Goal: Transaction & Acquisition: Purchase product/service

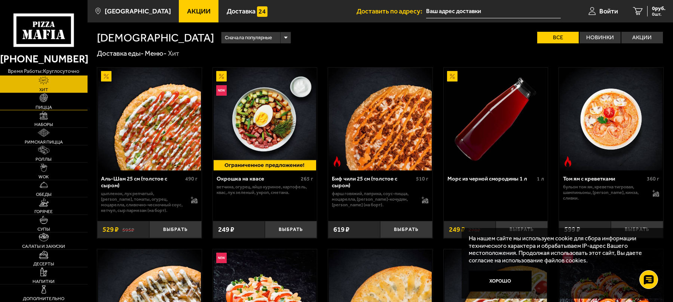
click at [45, 104] on link "Пицца" at bounding box center [43, 101] width 87 height 17
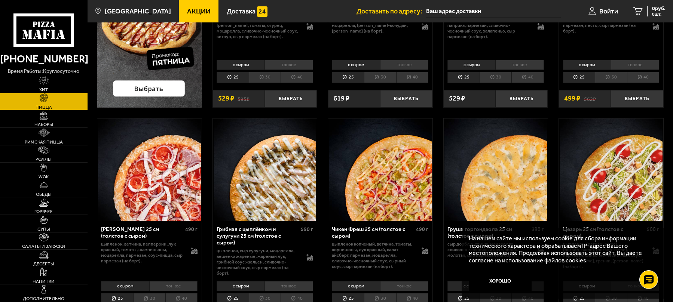
scroll to position [187, 0]
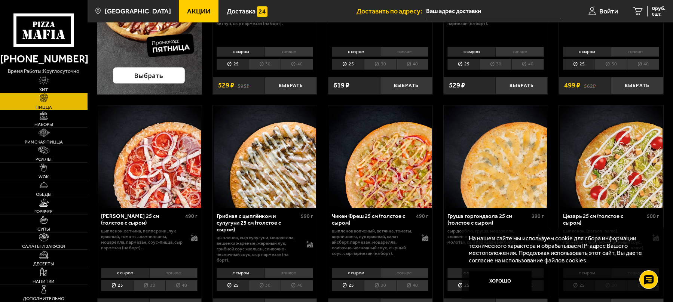
click at [187, 10] on span "Акции" at bounding box center [199, 11] width 24 height 7
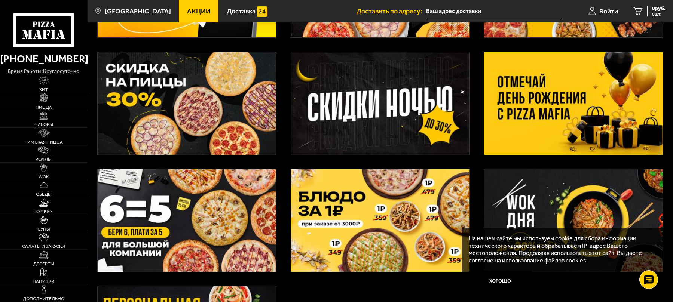
scroll to position [112, 0]
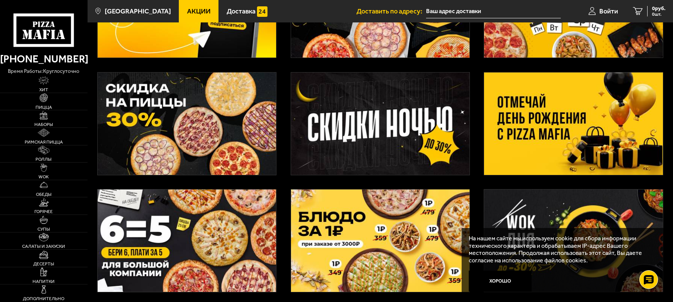
click at [568, 120] on img at bounding box center [573, 124] width 178 height 102
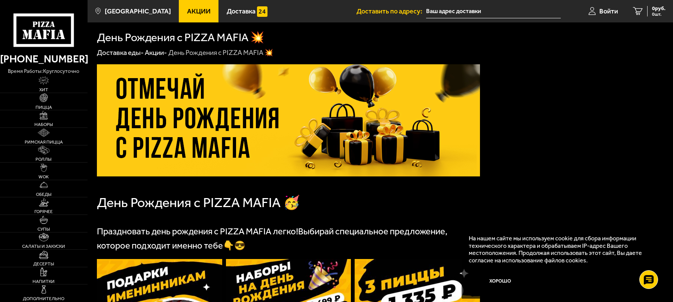
click at [190, 13] on span "Акции" at bounding box center [199, 11] width 24 height 7
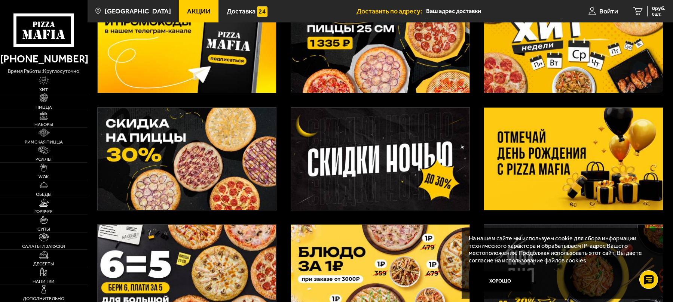
scroll to position [37, 0]
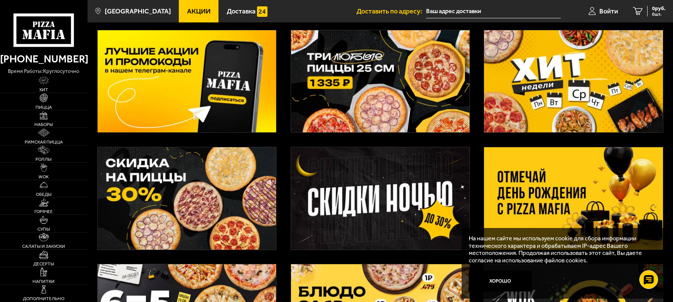
click at [376, 89] on img at bounding box center [380, 81] width 178 height 102
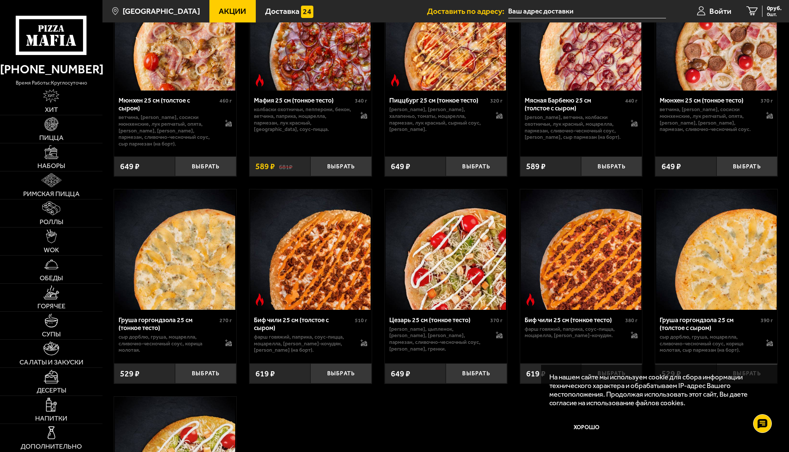
scroll to position [2281, 0]
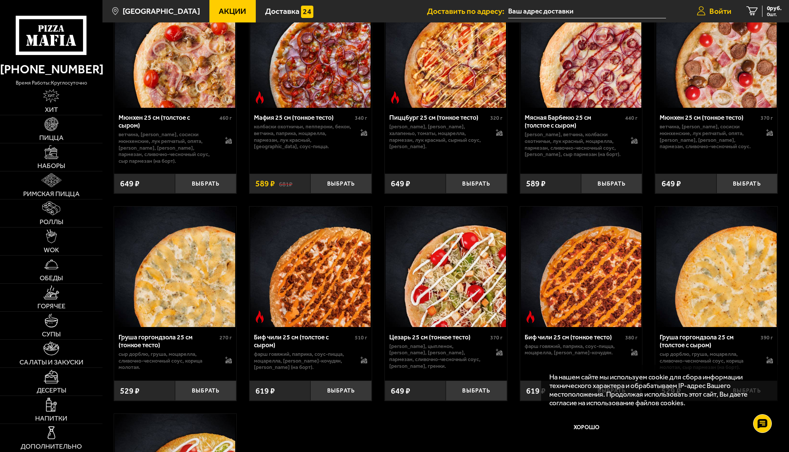
click at [672, 10] on span "Войти" at bounding box center [720, 11] width 22 height 8
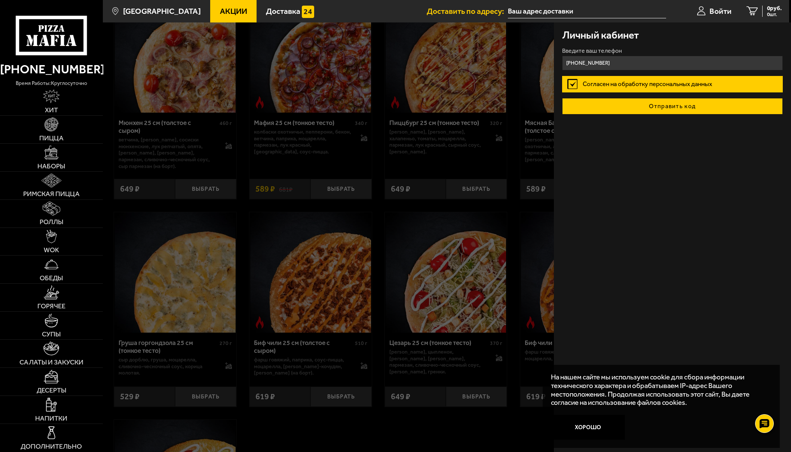
type input "[PHONE_NUMBER]"
click at [667, 109] on button "Отправить код" at bounding box center [672, 106] width 221 height 16
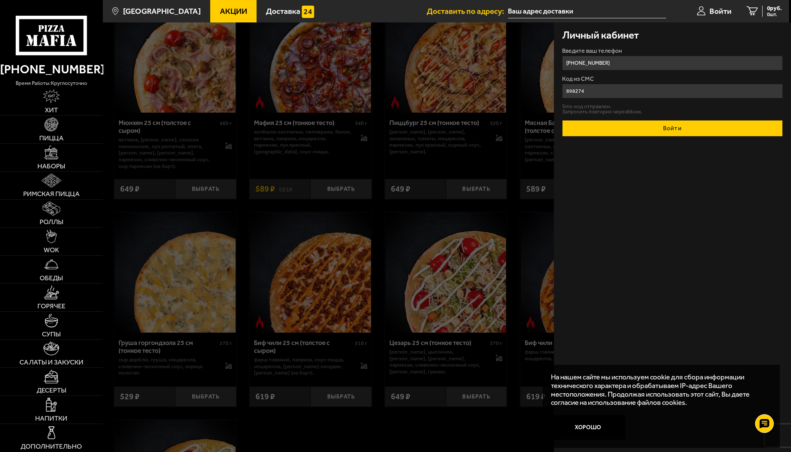
type input "898274"
click at [653, 133] on button "Войти" at bounding box center [672, 128] width 221 height 16
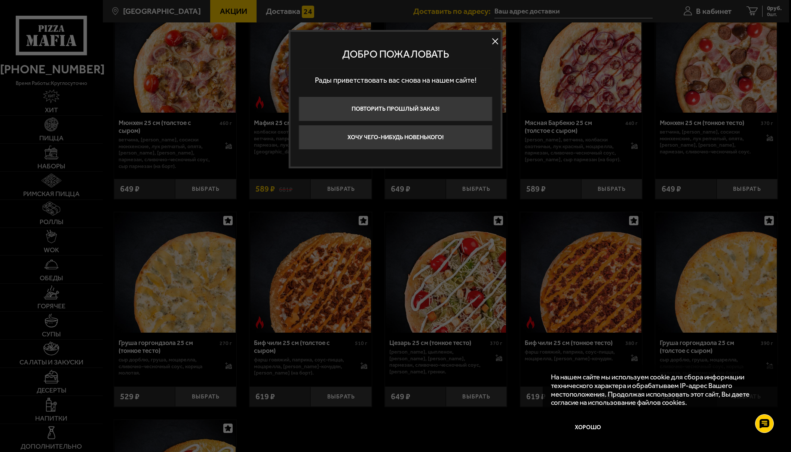
click at [497, 41] on button at bounding box center [494, 41] width 11 height 11
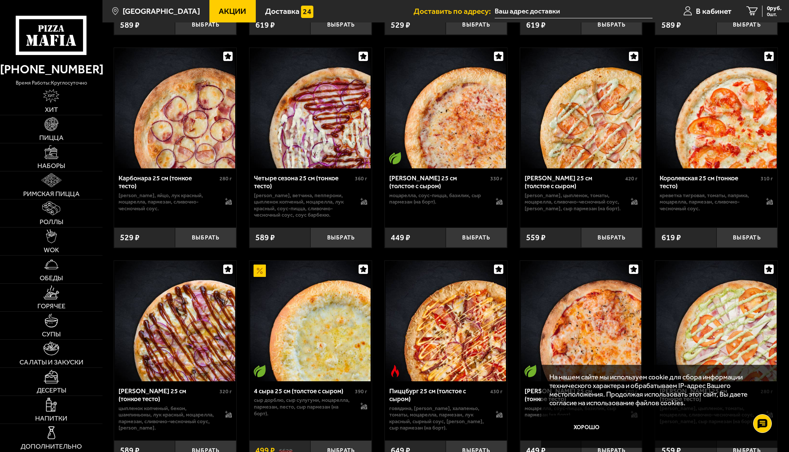
scroll to position [1645, 0]
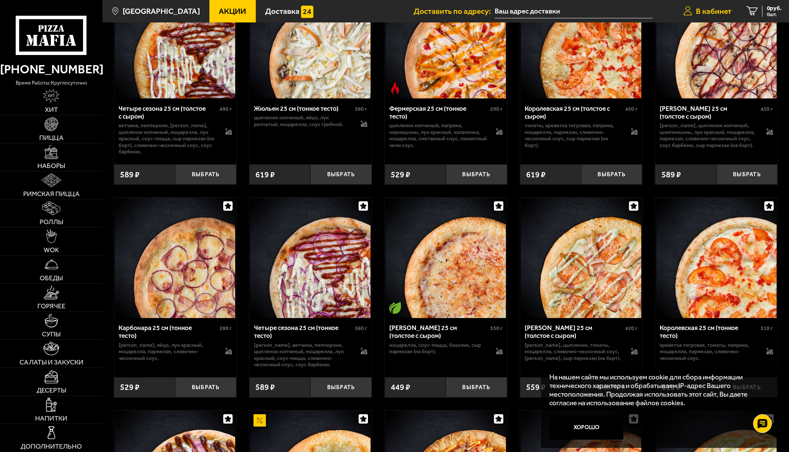
click at [672, 18] on link "В кабинет" at bounding box center [707, 11] width 63 height 22
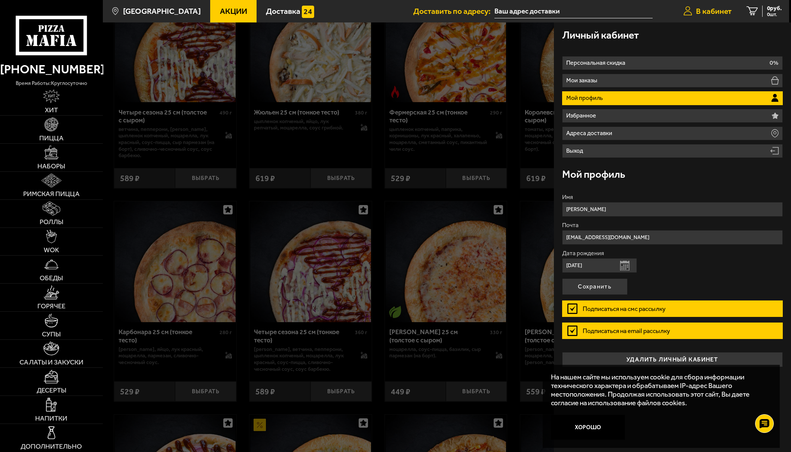
click at [672, 18] on link "В кабинет" at bounding box center [707, 11] width 63 height 22
click at [672, 12] on span "В кабинет" at bounding box center [714, 11] width 36 height 8
click at [509, 219] on div at bounding box center [498, 248] width 791 height 452
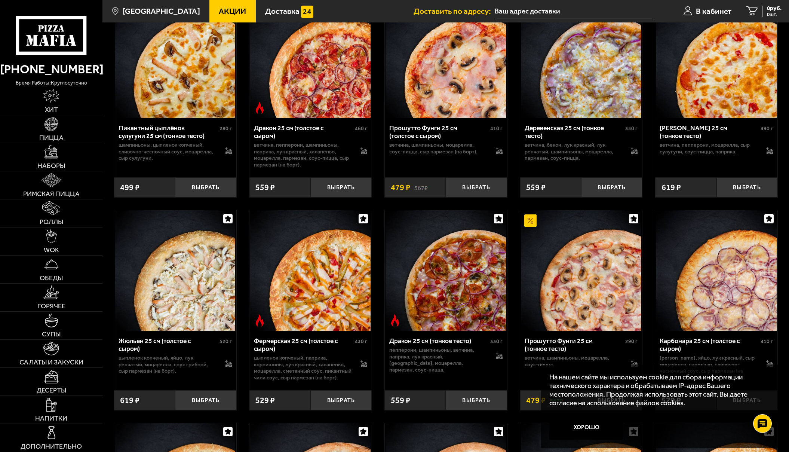
scroll to position [1197, 0]
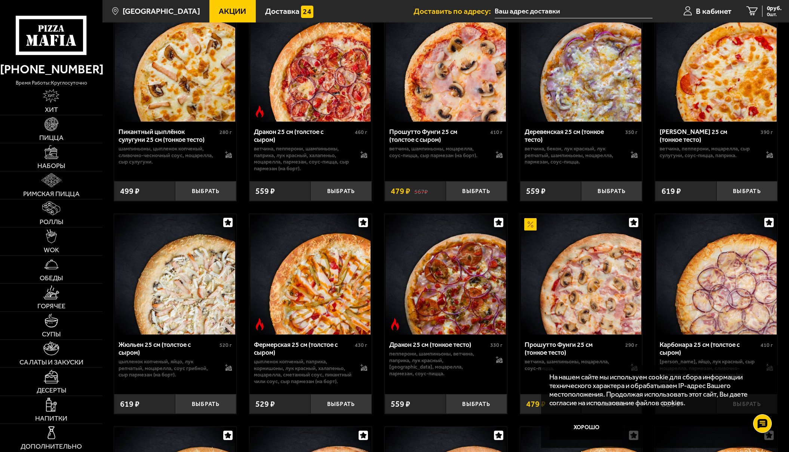
click at [230, 15] on span "Акции" at bounding box center [232, 11] width 27 height 8
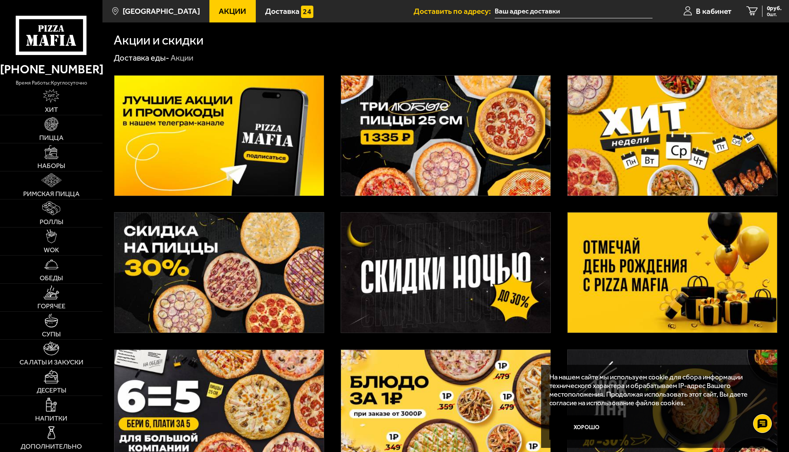
click at [469, 124] on img at bounding box center [445, 136] width 209 height 120
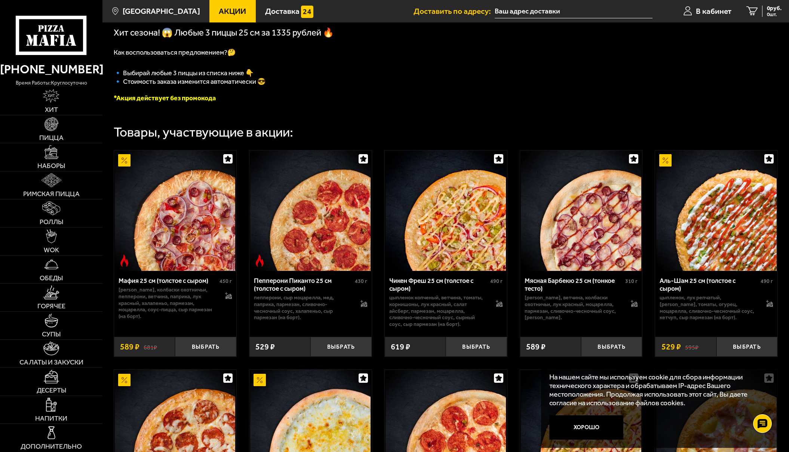
scroll to position [224, 0]
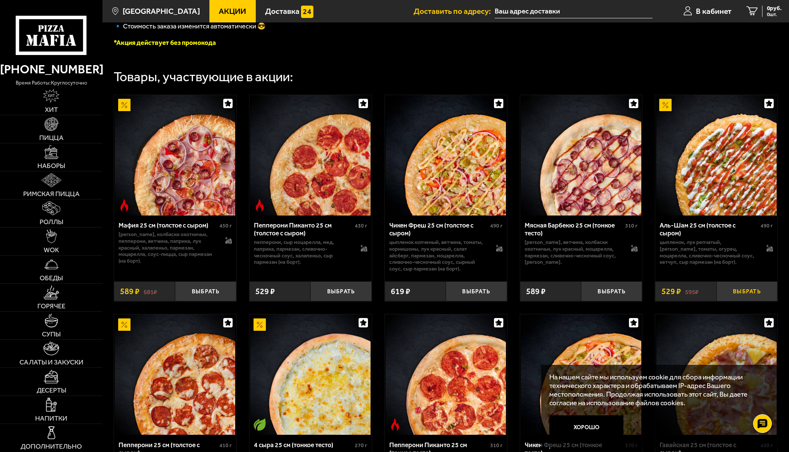
click at [672, 294] on button "Выбрать" at bounding box center [746, 291] width 61 height 20
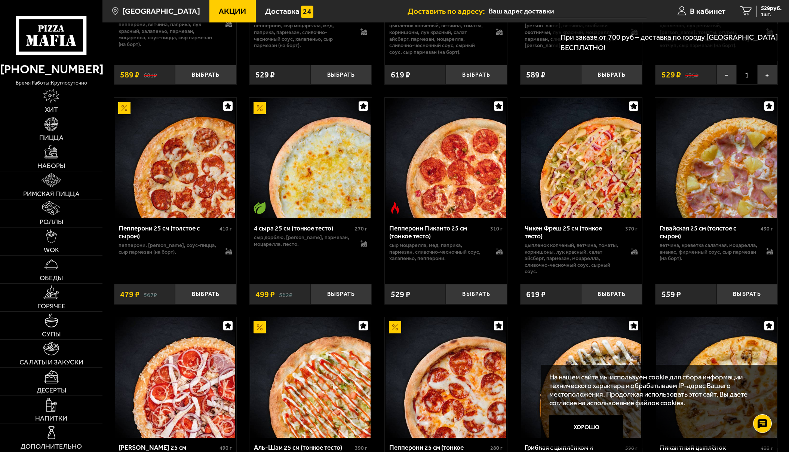
scroll to position [449, 0]
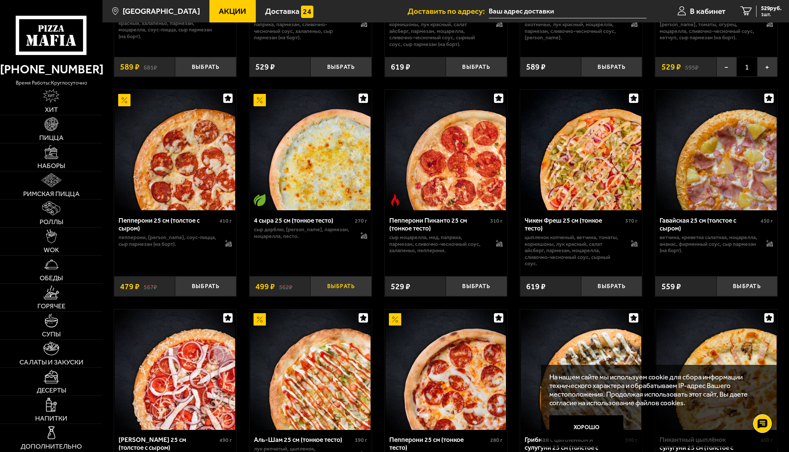
click at [350, 289] on button "Выбрать" at bounding box center [340, 286] width 61 height 20
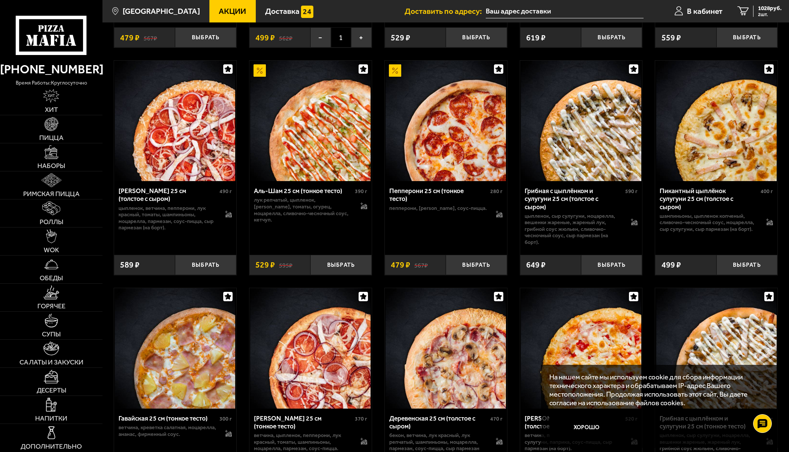
scroll to position [710, 0]
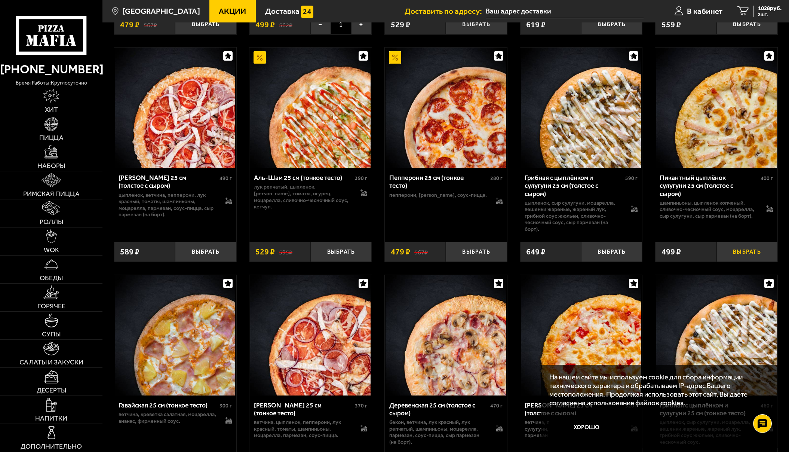
click at [672, 255] on button "Выбрать" at bounding box center [746, 252] width 61 height 20
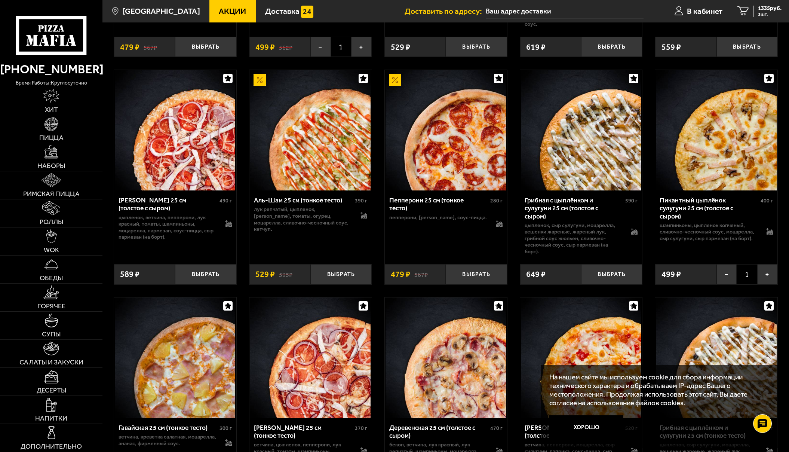
scroll to position [748, 0]
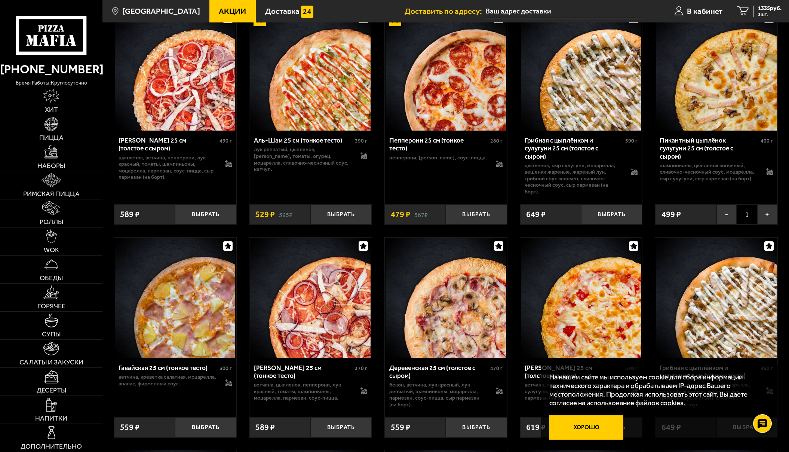
click at [595, 302] on button "Хорошо" at bounding box center [586, 427] width 74 height 25
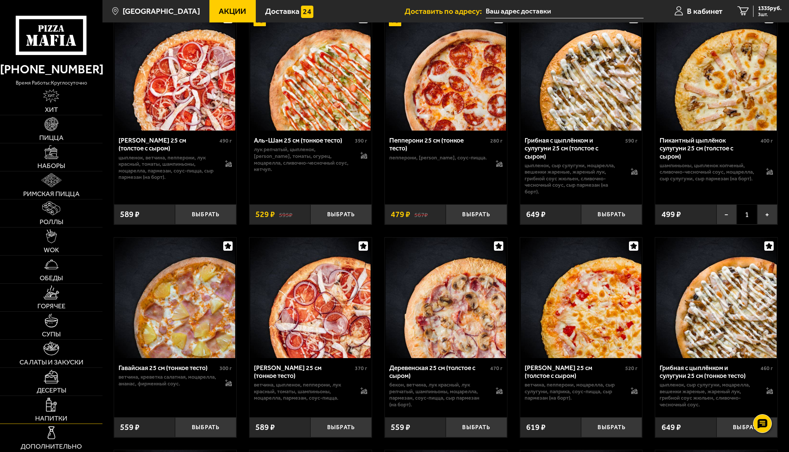
click at [67, 302] on link "Напитки" at bounding box center [51, 410] width 102 height 28
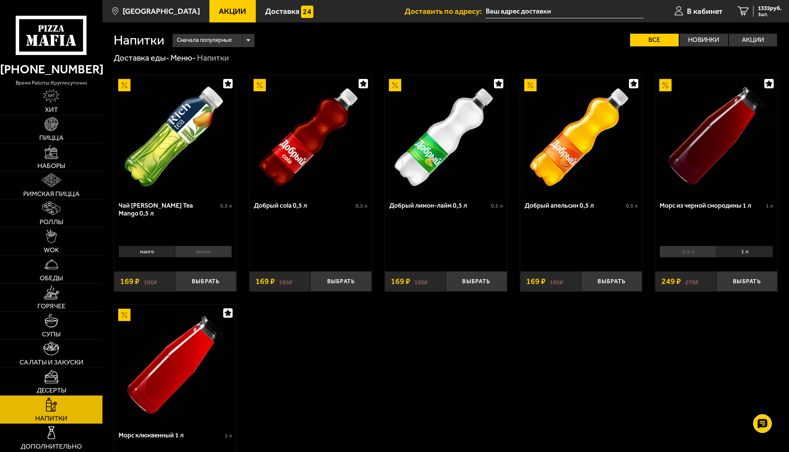
click at [44, 302] on img at bounding box center [51, 376] width 15 height 14
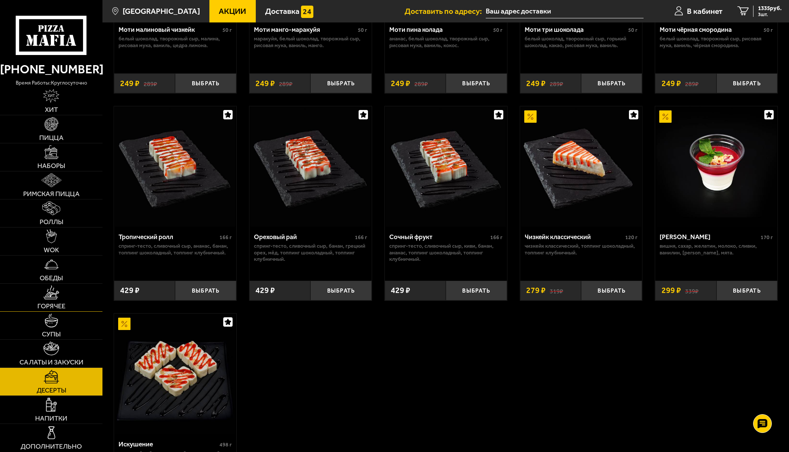
scroll to position [187, 0]
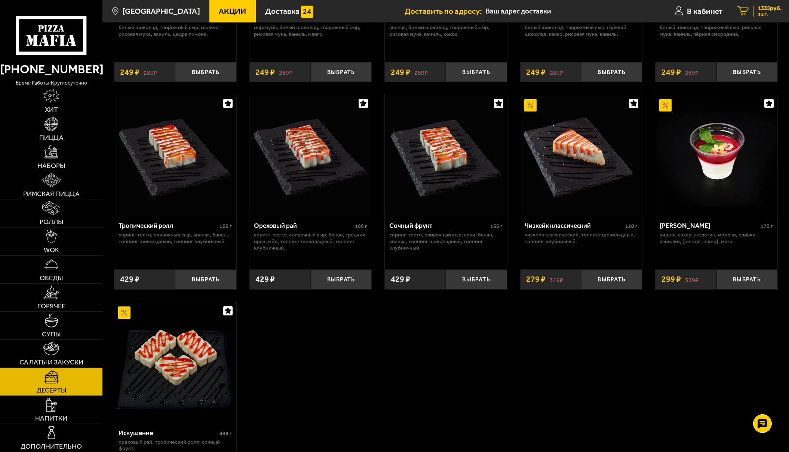
click at [672, 12] on span "3 шт." at bounding box center [770, 14] width 24 height 5
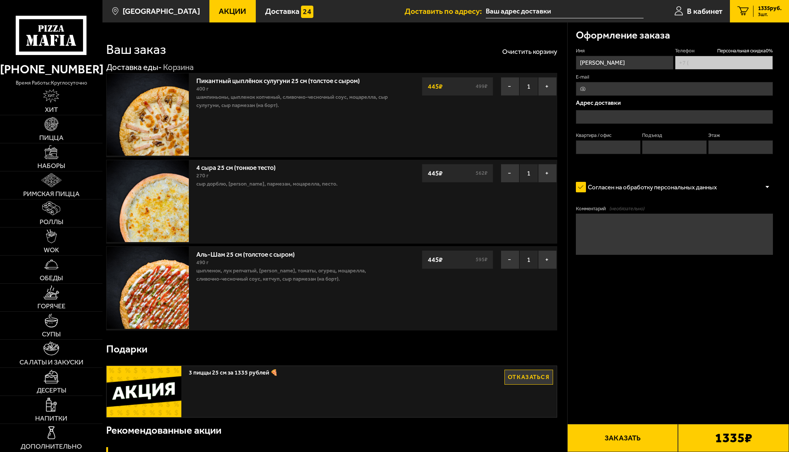
type input "[PHONE_NUMBER]"
click at [605, 86] on input "E-mail" at bounding box center [674, 89] width 197 height 14
drag, startPoint x: 665, startPoint y: 291, endPoint x: 662, endPoint y: 302, distance: 11.2
click at [663, 294] on form "Имя [PERSON_NAME] Телефон Персональная скидка 0 % [PHONE_NUMBER] E-mail Адрес д…" at bounding box center [674, 174] width 197 height 255
click at [667, 118] on input "text" at bounding box center [674, 117] width 197 height 14
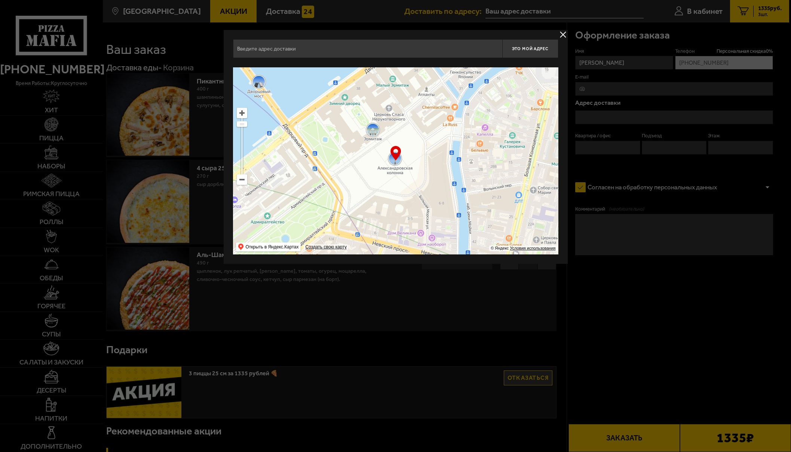
click at [316, 51] on input "text" at bounding box center [367, 48] width 269 height 19
type input "U"
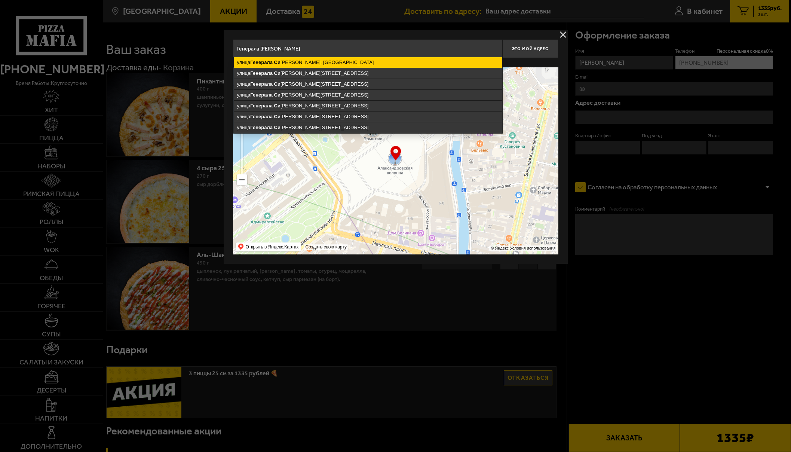
click at [341, 64] on ymaps "улица Генерала [PERSON_NAME], [GEOGRAPHIC_DATA]" at bounding box center [368, 62] width 268 height 10
type input "[GEOGRAPHIC_DATA], [GEOGRAPHIC_DATA][PERSON_NAME]"
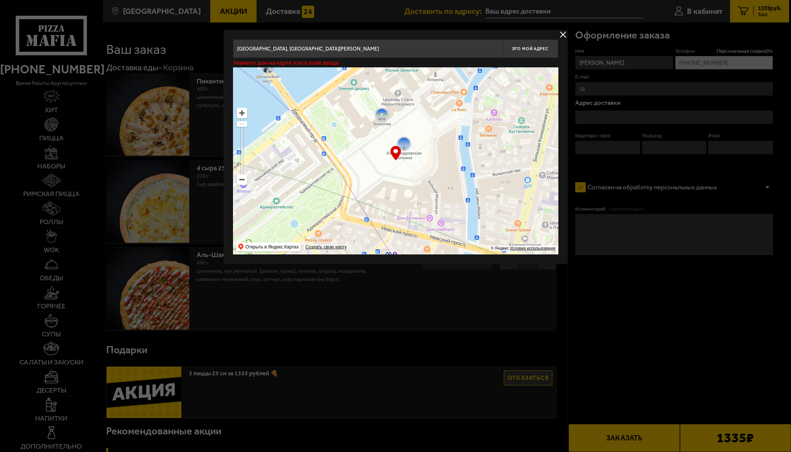
drag, startPoint x: 418, startPoint y: 171, endPoint x: 437, endPoint y: 137, distance: 38.6
click at [437, 138] on ymaps at bounding box center [395, 160] width 325 height 187
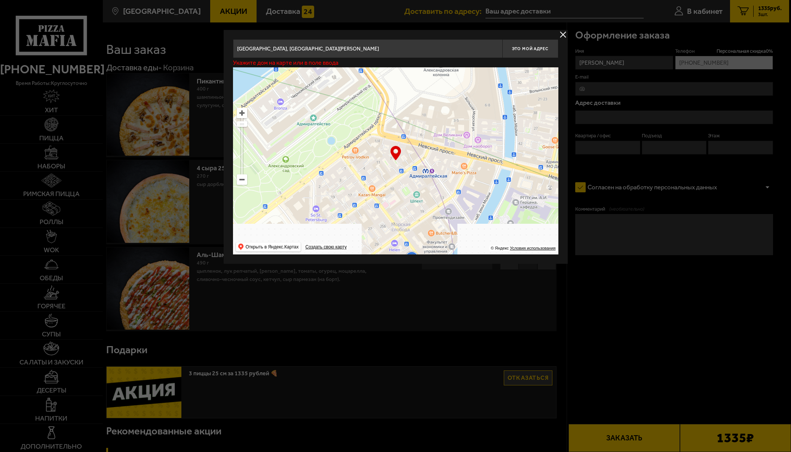
type input "[STREET_ADDRESS]"
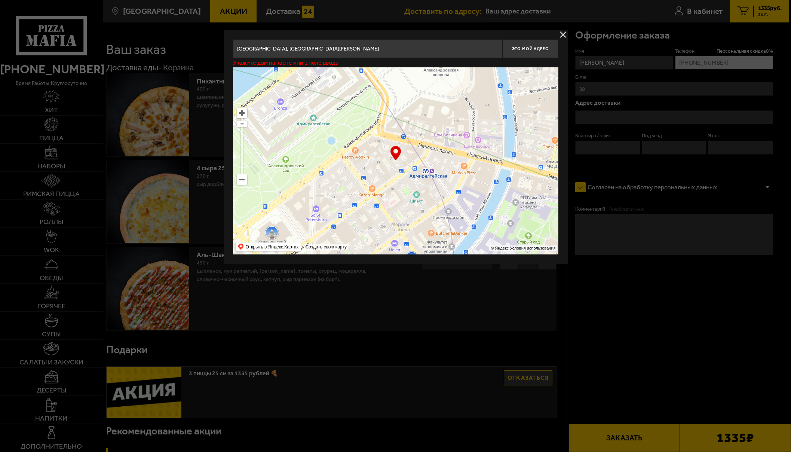
type input "[STREET_ADDRESS]"
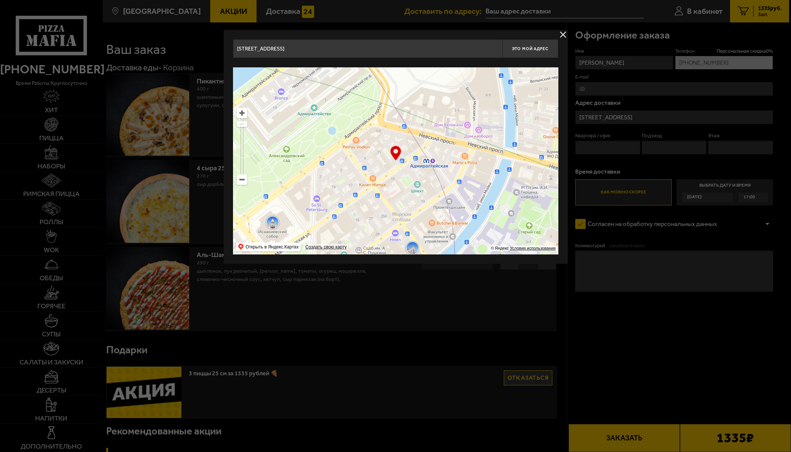
type input "[STREET_ADDRESS]"
drag, startPoint x: 450, startPoint y: 159, endPoint x: 445, endPoint y: 91, distance: 68.7
click at [445, 91] on ymaps at bounding box center [395, 160] width 325 height 187
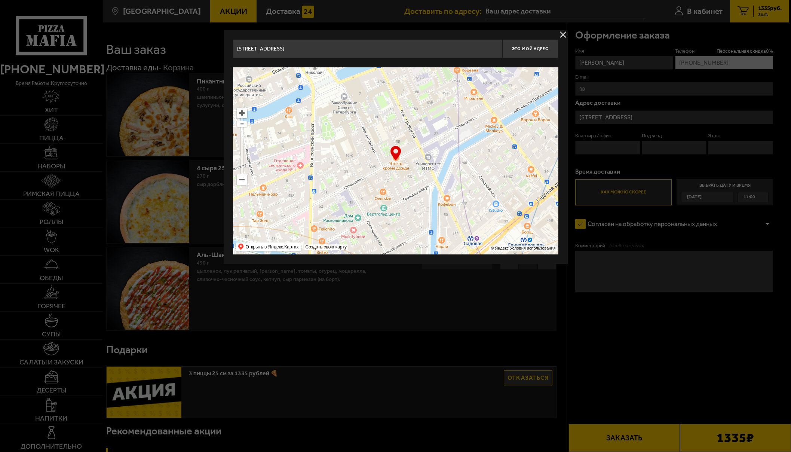
drag, startPoint x: 455, startPoint y: 171, endPoint x: 482, endPoint y: 130, distance: 48.5
click at [482, 130] on ymaps at bounding box center [395, 160] width 325 height 187
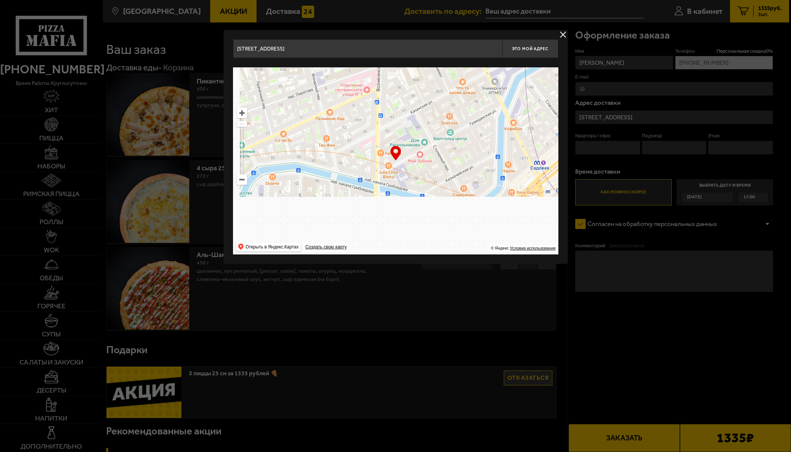
drag, startPoint x: 416, startPoint y: 186, endPoint x: 460, endPoint y: 125, distance: 75.8
click at [460, 125] on ymaps at bounding box center [395, 160] width 325 height 187
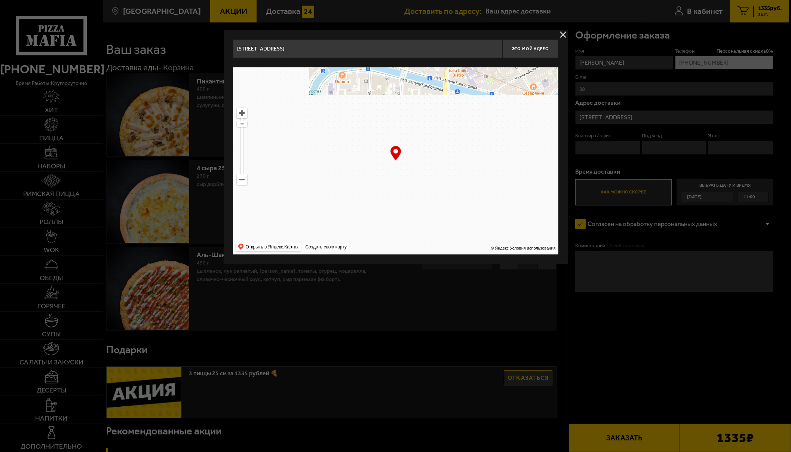
type input "[PERSON_NAME][STREET_ADDRESS]"
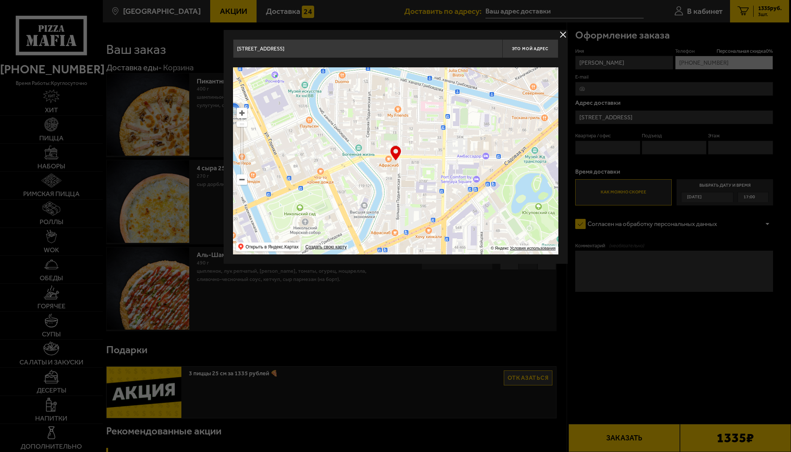
type input "[PERSON_NAME][STREET_ADDRESS]"
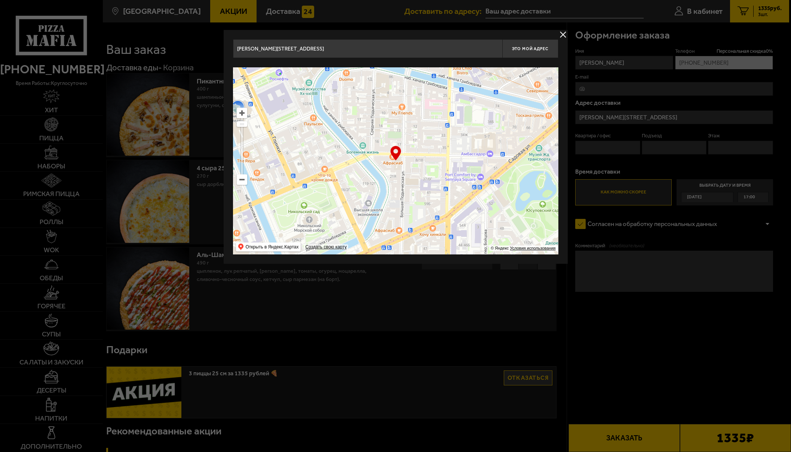
type input "[STREET_ADDRESS][PERSON_NAME]"
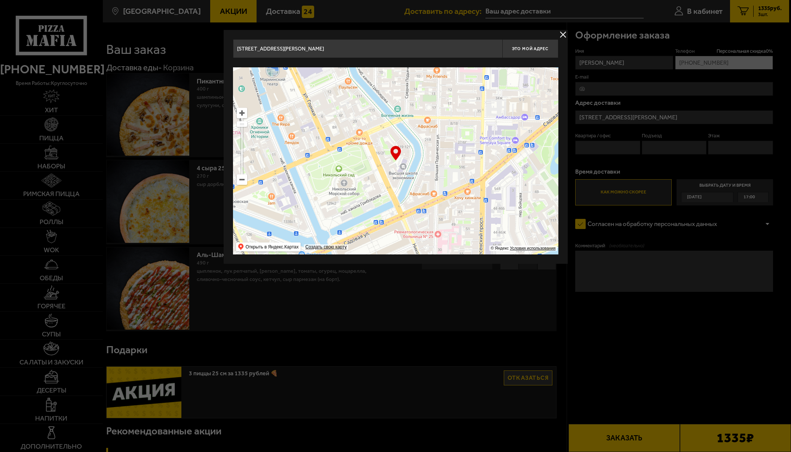
drag, startPoint x: 457, startPoint y: 141, endPoint x: 499, endPoint y: 98, distance: 59.8
click at [499, 98] on ymaps at bounding box center [395, 160] width 325 height 187
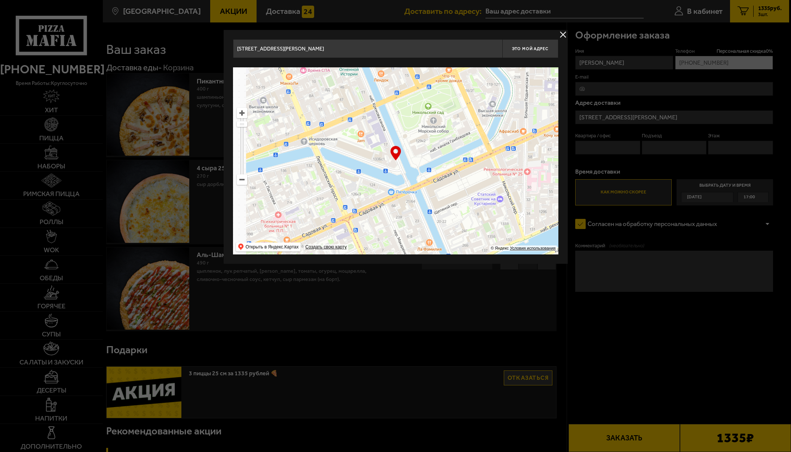
drag, startPoint x: 473, startPoint y: 168, endPoint x: 463, endPoint y: 125, distance: 44.2
click at [467, 107] on ymaps at bounding box center [395, 160] width 325 height 187
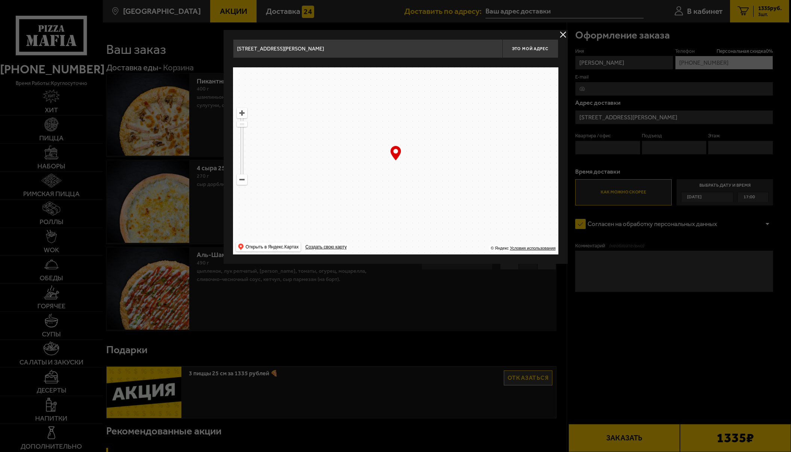
type input "[STREET_ADDRESS]"
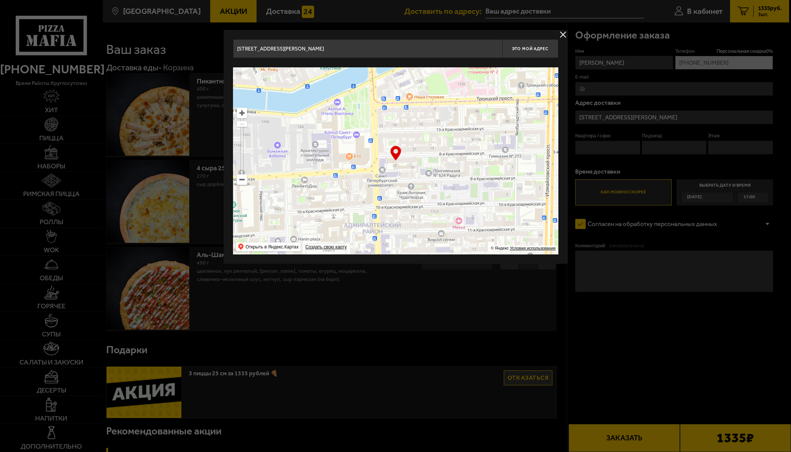
type input "[STREET_ADDRESS]"
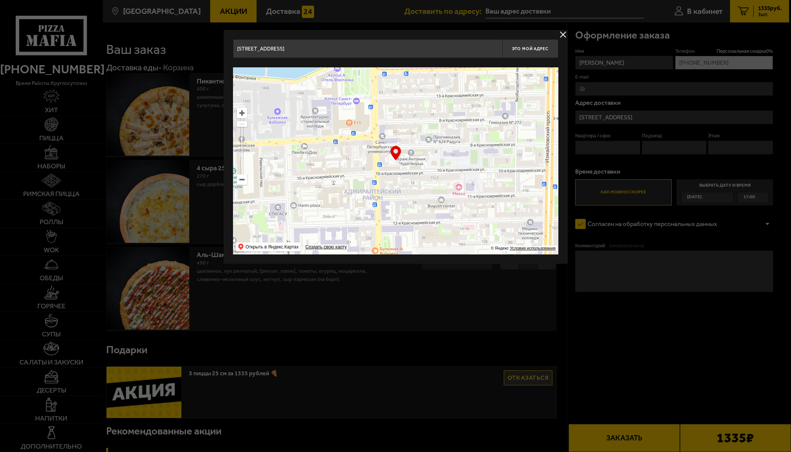
drag, startPoint x: 450, startPoint y: 188, endPoint x: 455, endPoint y: 68, distance: 120.5
click at [453, 77] on ymaps at bounding box center [395, 160] width 325 height 187
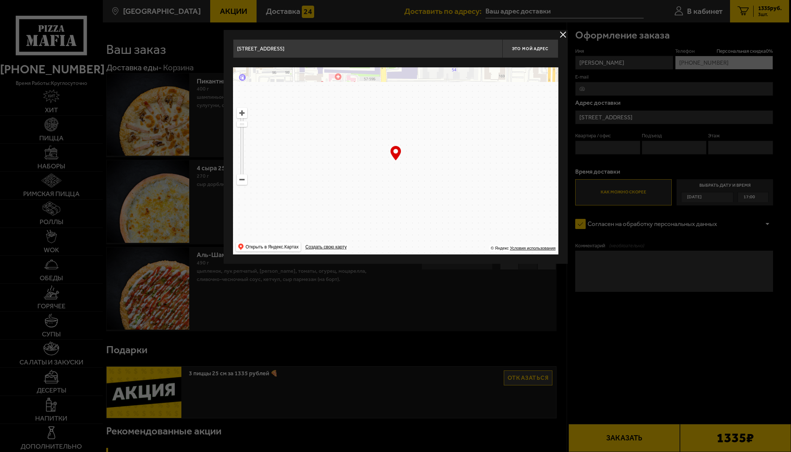
drag, startPoint x: 443, startPoint y: 183, endPoint x: 508, endPoint y: -68, distance: 259.9
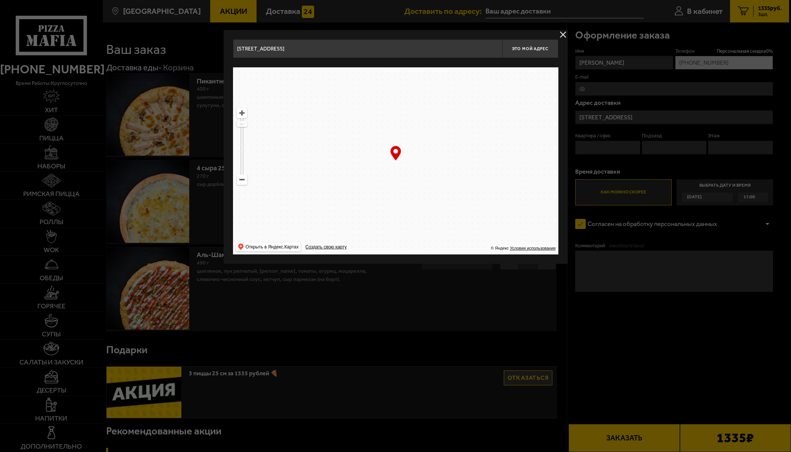
type input "[STREET_ADDRESS]"
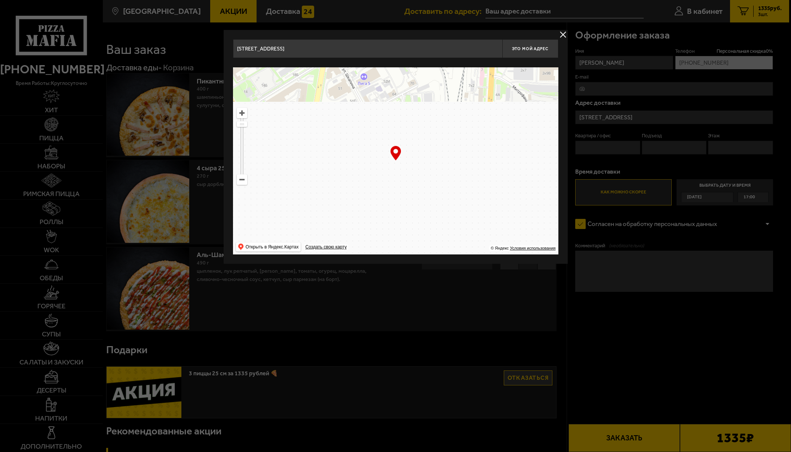
type input "[STREET_ADDRESS]"
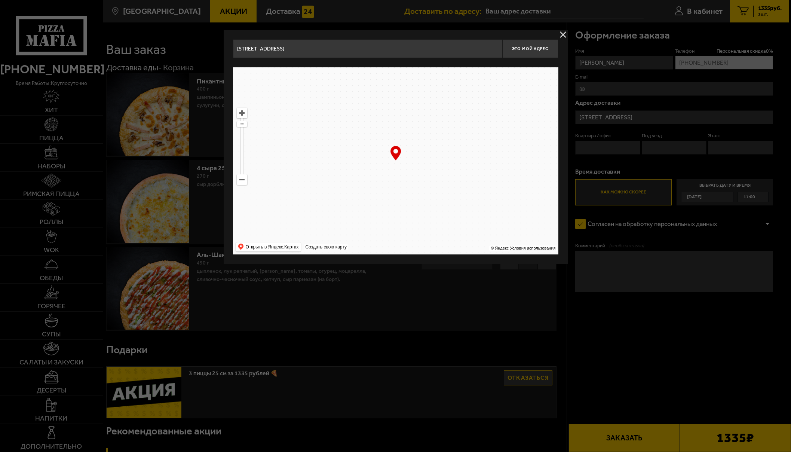
type input "[STREET_ADDRESS][PERSON_NAME]"
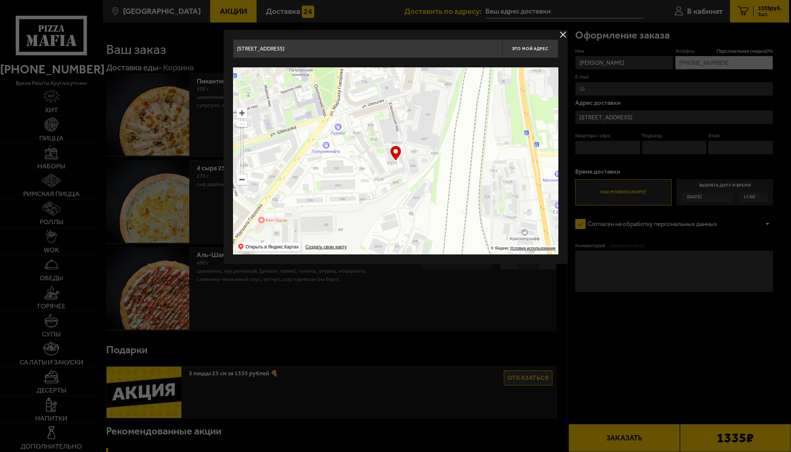
type input "[STREET_ADDRESS][PERSON_NAME]"
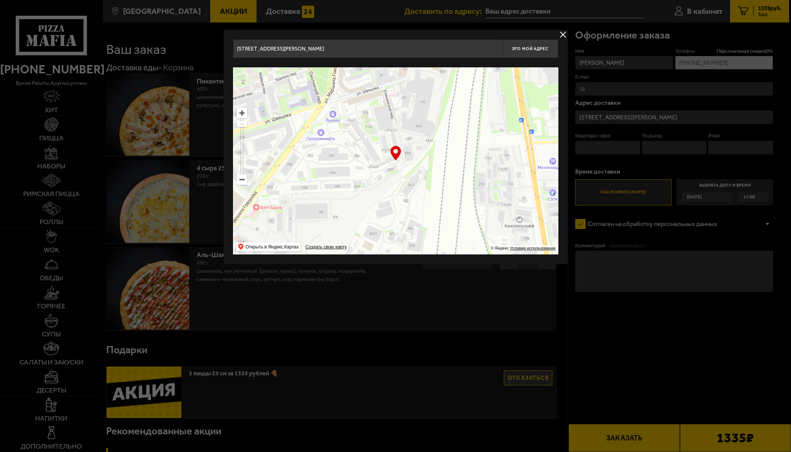
drag, startPoint x: 468, startPoint y: 125, endPoint x: 282, endPoint y: -63, distance: 264.1
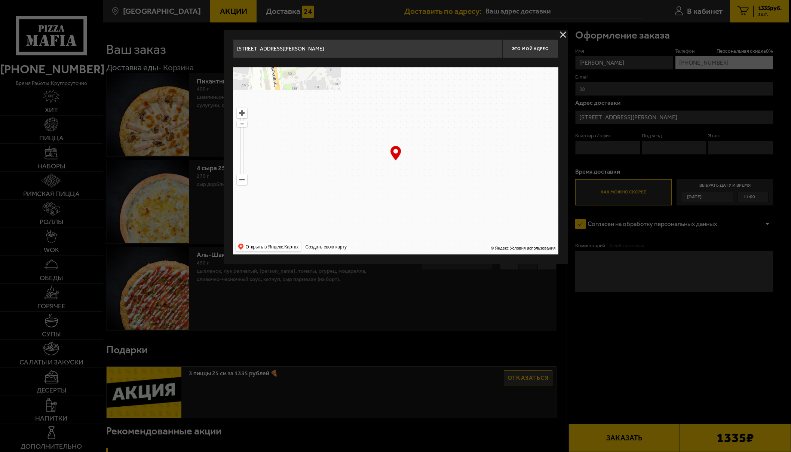
drag, startPoint x: 383, startPoint y: 172, endPoint x: 384, endPoint y: 0, distance: 172.4
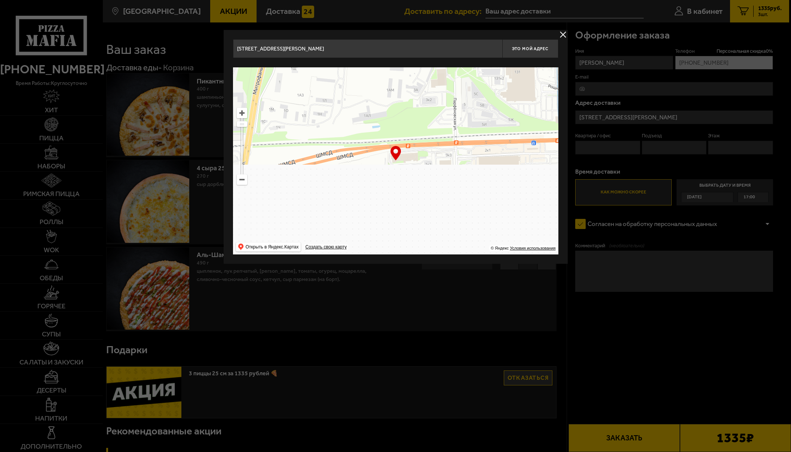
type input "[STREET_ADDRESS]"
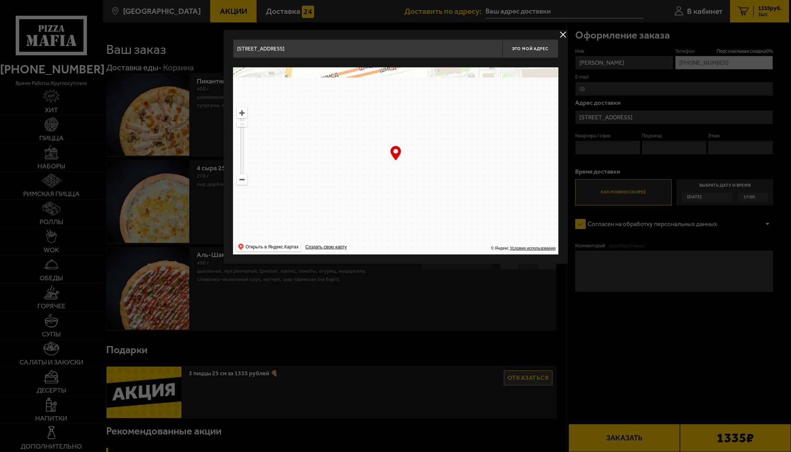
drag, startPoint x: 334, startPoint y: 179, endPoint x: 379, endPoint y: 165, distance: 47.8
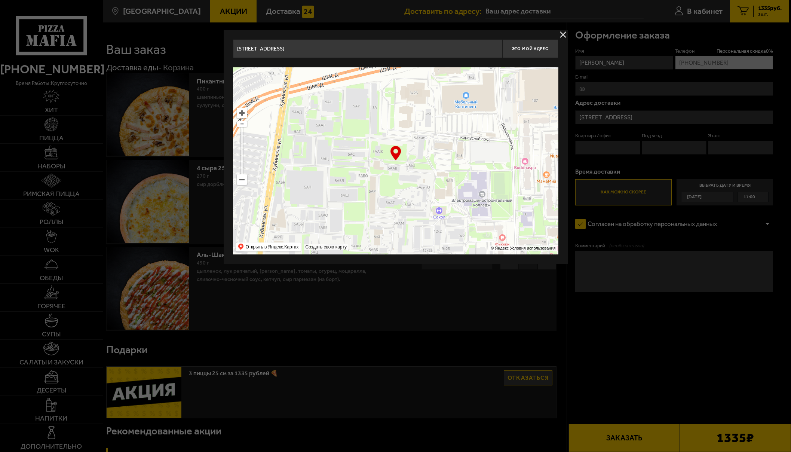
click at [378, 165] on ymaps at bounding box center [395, 160] width 325 height 187
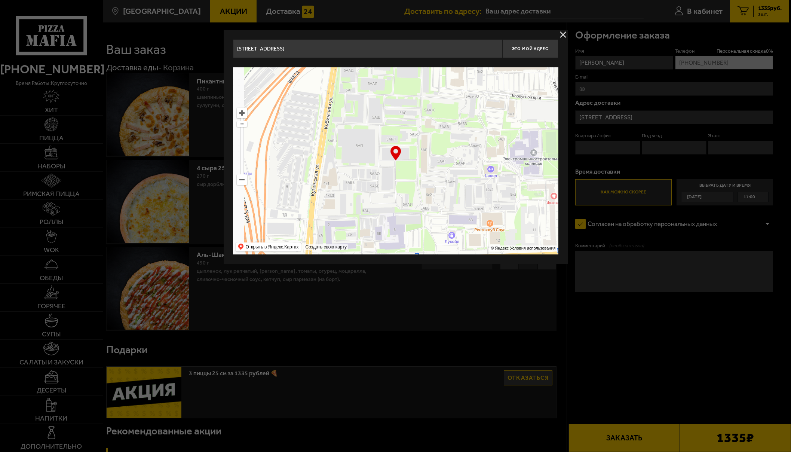
type input "[STREET_ADDRESS]"
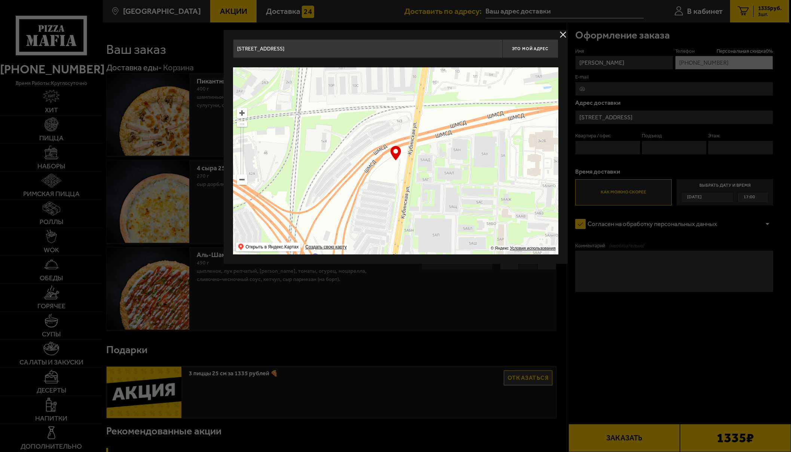
drag, startPoint x: 367, startPoint y: 133, endPoint x: 437, endPoint y: 218, distance: 109.4
click at [437, 218] on ymaps at bounding box center [395, 160] width 325 height 187
drag, startPoint x: 425, startPoint y: 225, endPoint x: 445, endPoint y: 155, distance: 73.1
click at [440, 158] on ymaps at bounding box center [395, 160] width 325 height 187
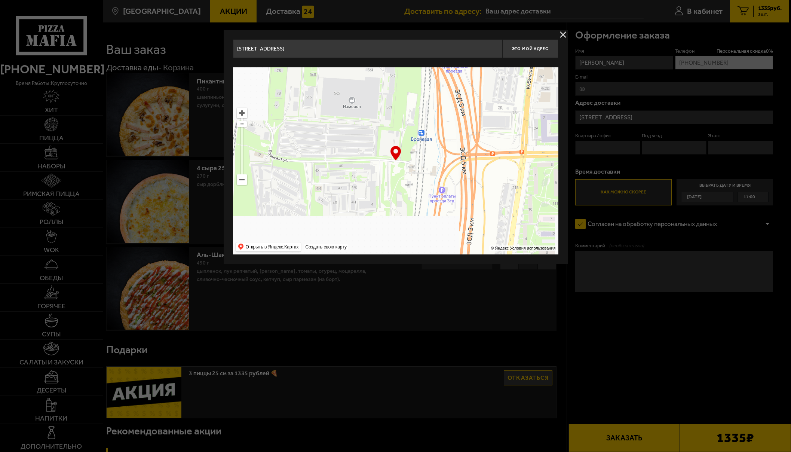
drag, startPoint x: 442, startPoint y: 191, endPoint x: 445, endPoint y: 170, distance: 21.6
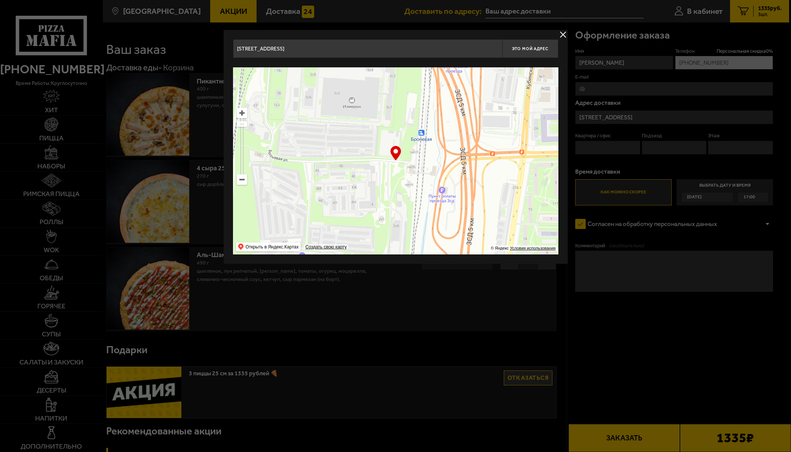
click at [447, 159] on ymaps at bounding box center [395, 160] width 325 height 187
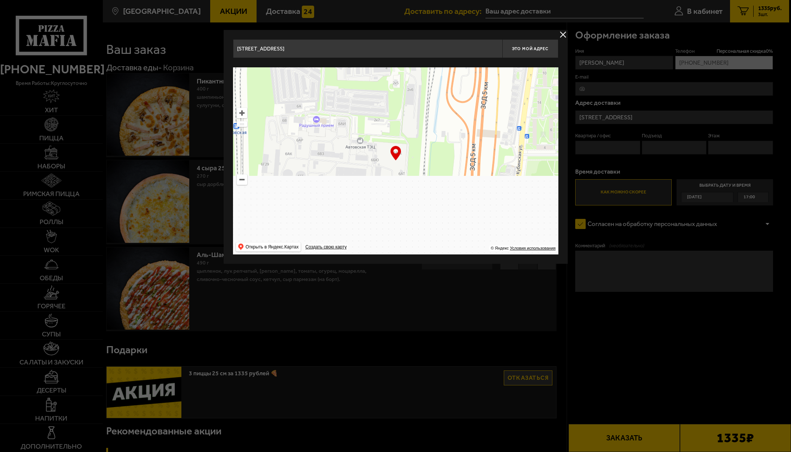
click at [466, 133] on ymaps at bounding box center [395, 160] width 325 height 187
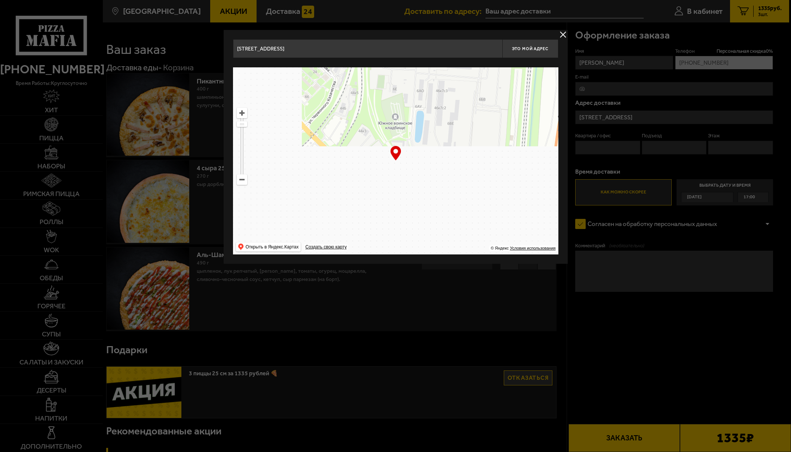
drag, startPoint x: 401, startPoint y: 198, endPoint x: 430, endPoint y: 131, distance: 73.5
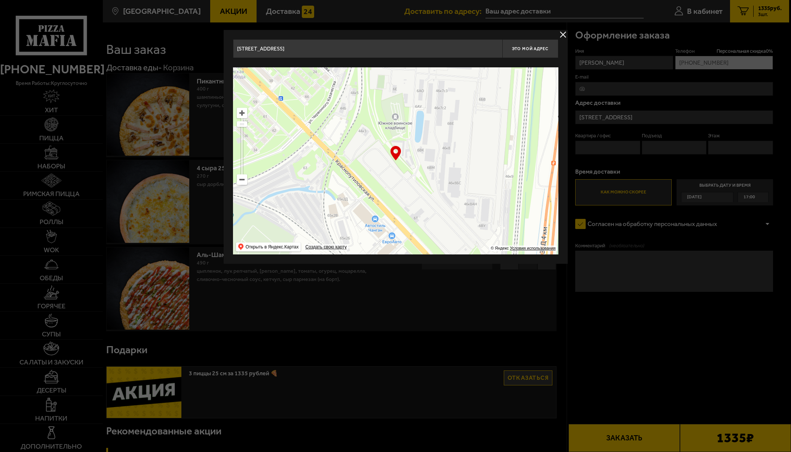
click at [422, 139] on ymaps at bounding box center [395, 160] width 325 height 187
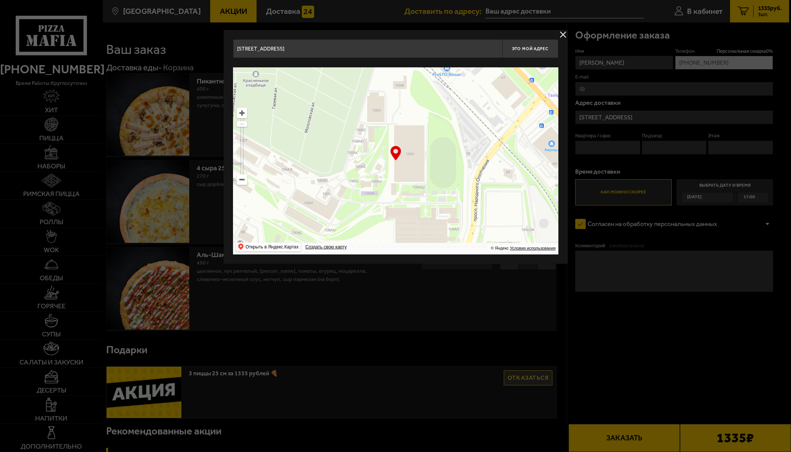
click at [417, 141] on ymaps at bounding box center [395, 160] width 325 height 187
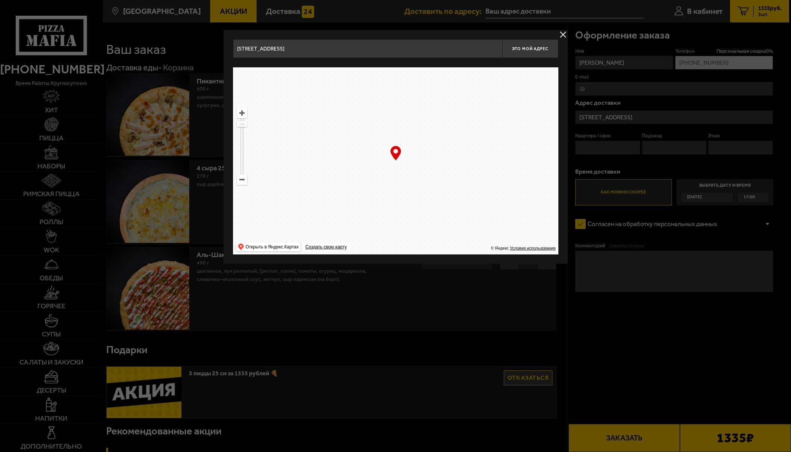
type input "[STREET_ADDRESS]"
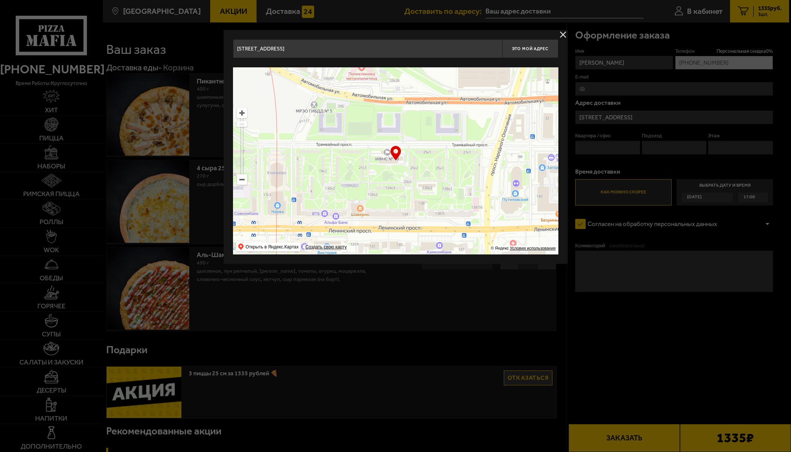
type input "[STREET_ADDRESS]"
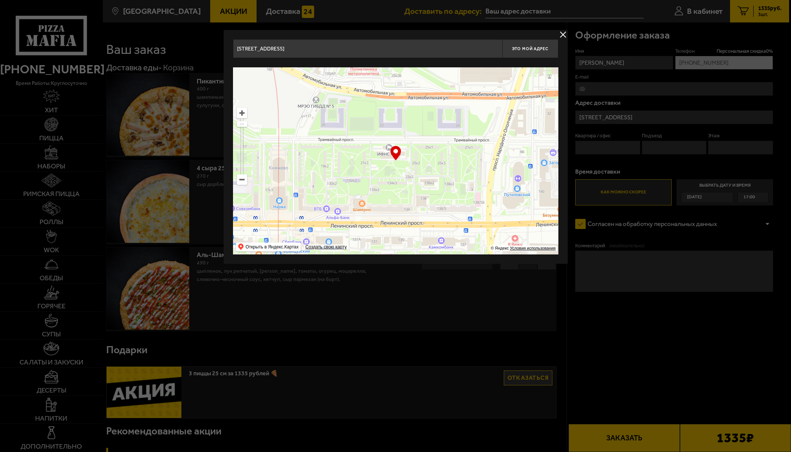
type input "[GEOGRAPHIC_DATA][STREET_ADDRESS]"
click at [244, 180] on ymaps at bounding box center [242, 180] width 10 height 10
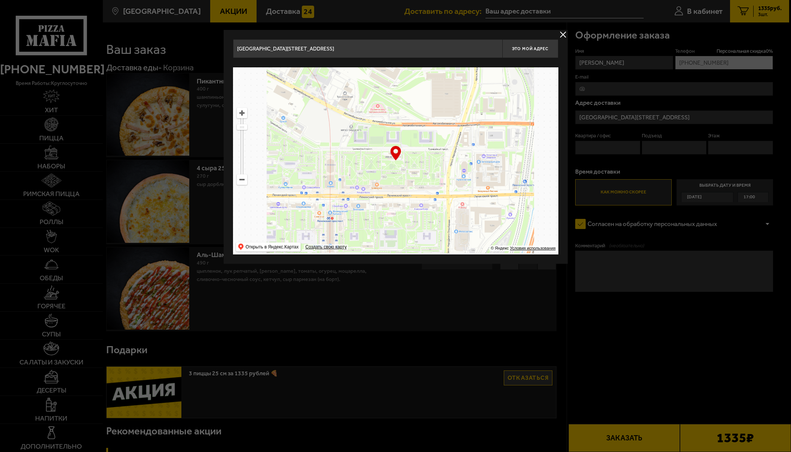
click at [244, 180] on ymaps at bounding box center [242, 180] width 10 height 10
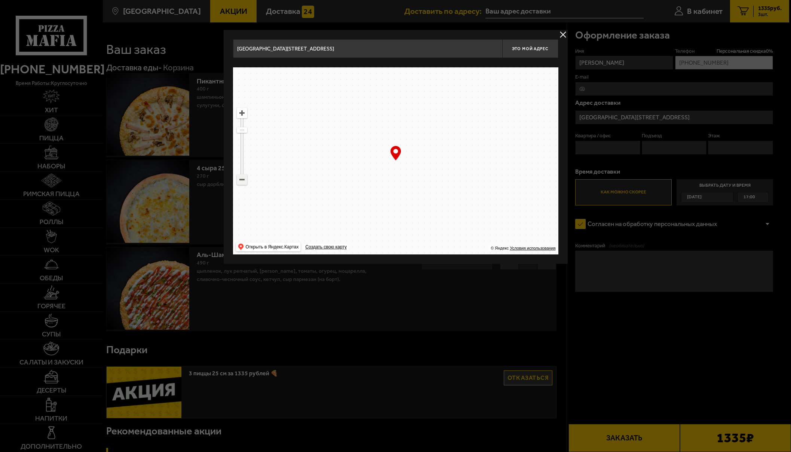
click at [244, 180] on ymaps at bounding box center [242, 180] width 10 height 10
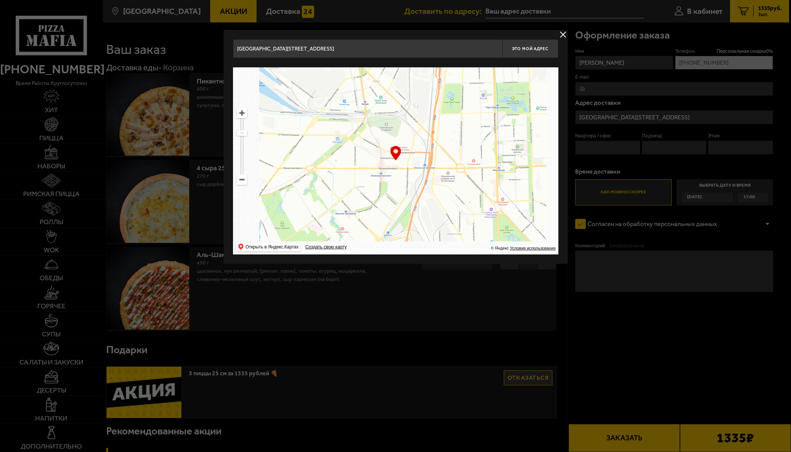
click at [244, 180] on ymaps at bounding box center [242, 180] width 10 height 10
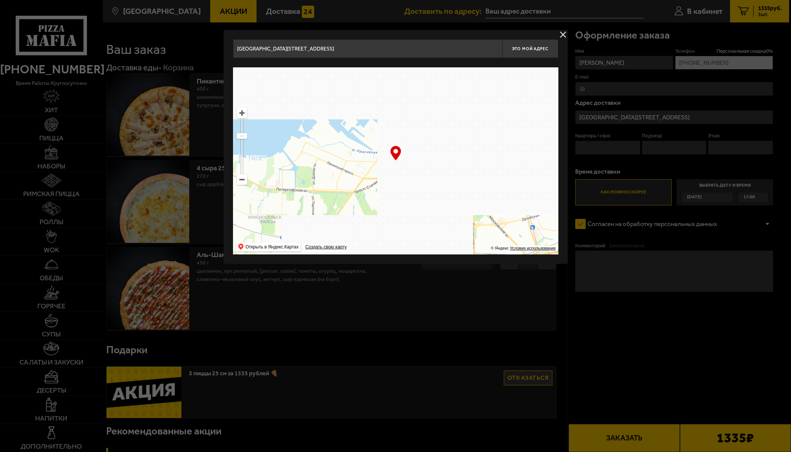
drag, startPoint x: 401, startPoint y: 166, endPoint x: 427, endPoint y: 180, distance: 29.6
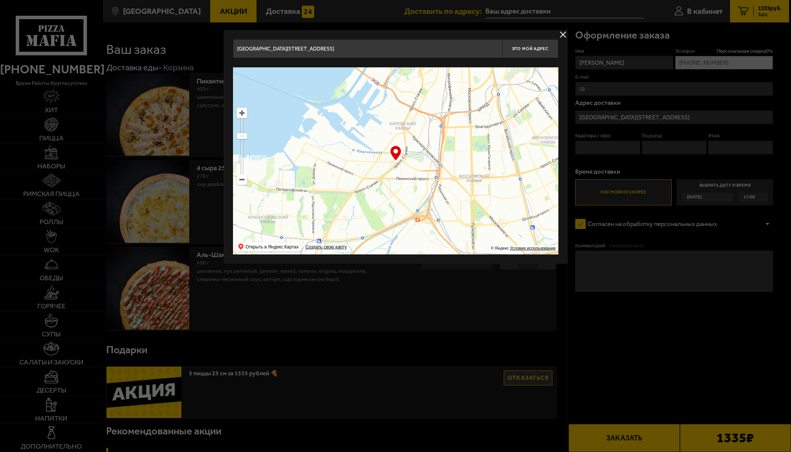
click at [427, 180] on ymaps at bounding box center [395, 160] width 325 height 187
type input "[STREET_ADDRESS]"
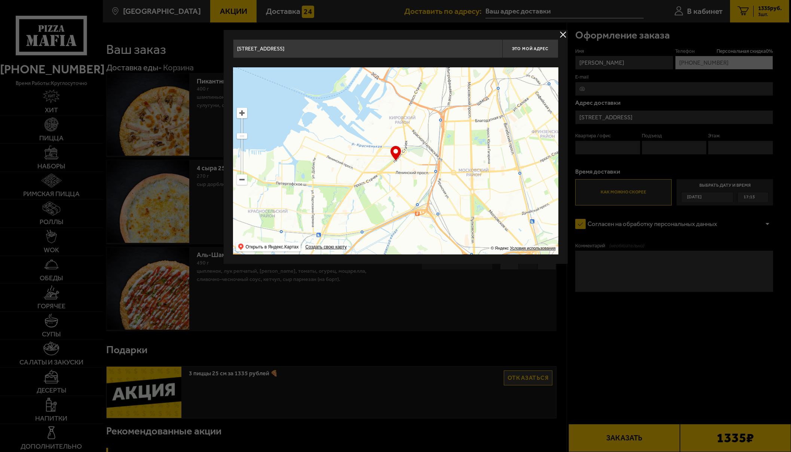
drag, startPoint x: 427, startPoint y: 180, endPoint x: 427, endPoint y: 174, distance: 6.8
click at [427, 174] on ymaps at bounding box center [395, 160] width 325 height 187
type input "[STREET_ADDRESS]"
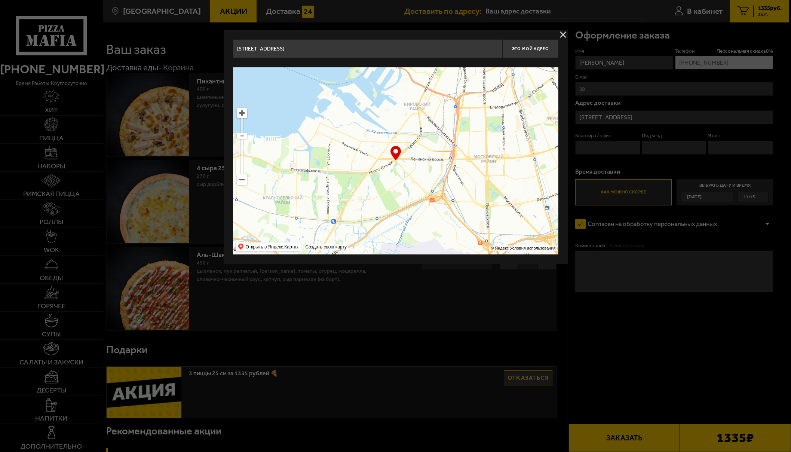
drag, startPoint x: 427, startPoint y: 174, endPoint x: 442, endPoint y: 161, distance: 19.9
click at [442, 161] on ymaps at bounding box center [395, 160] width 325 height 187
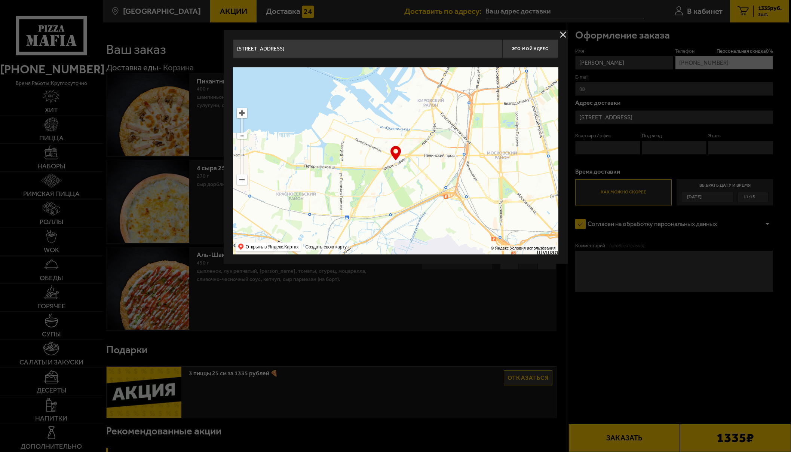
drag, startPoint x: 440, startPoint y: 165, endPoint x: 454, endPoint y: 161, distance: 14.0
click at [454, 161] on ymaps at bounding box center [395, 160] width 325 height 187
type input "[STREET_ADDRESS]"
drag, startPoint x: 449, startPoint y: 163, endPoint x: 447, endPoint y: 148, distance: 14.4
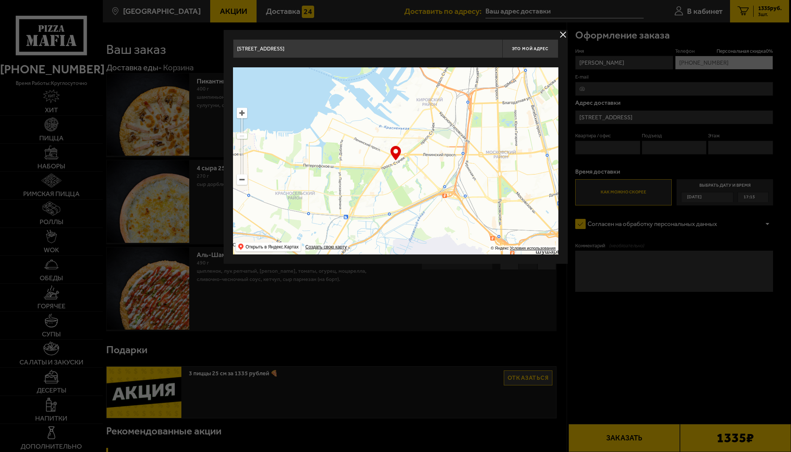
click at [447, 148] on ymaps at bounding box center [395, 160] width 325 height 187
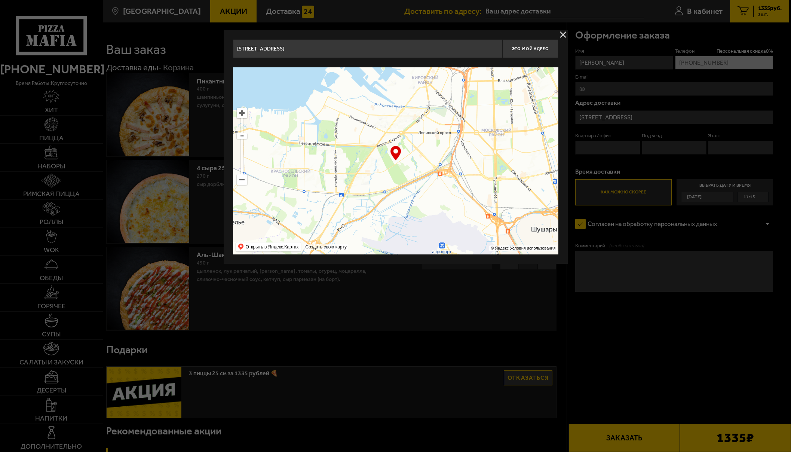
drag, startPoint x: 444, startPoint y: 153, endPoint x: 441, endPoint y: 144, distance: 9.1
click at [441, 144] on ymaps at bounding box center [395, 160] width 325 height 187
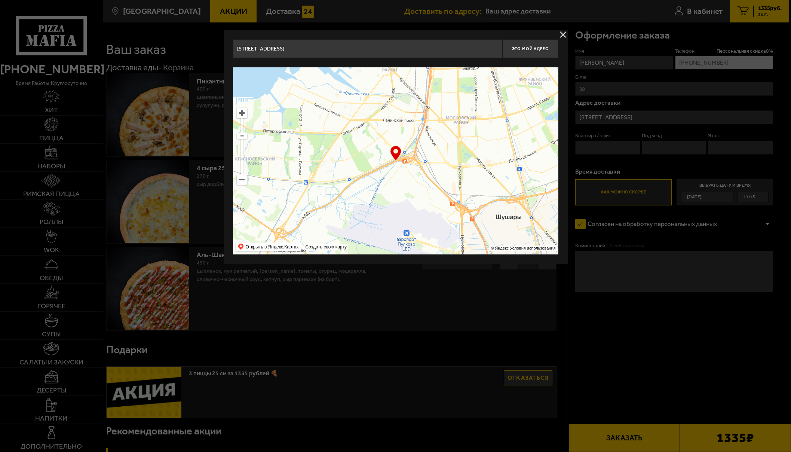
drag, startPoint x: 441, startPoint y: 144, endPoint x: 406, endPoint y: 132, distance: 37.6
click at [406, 132] on ymaps at bounding box center [395, 160] width 325 height 187
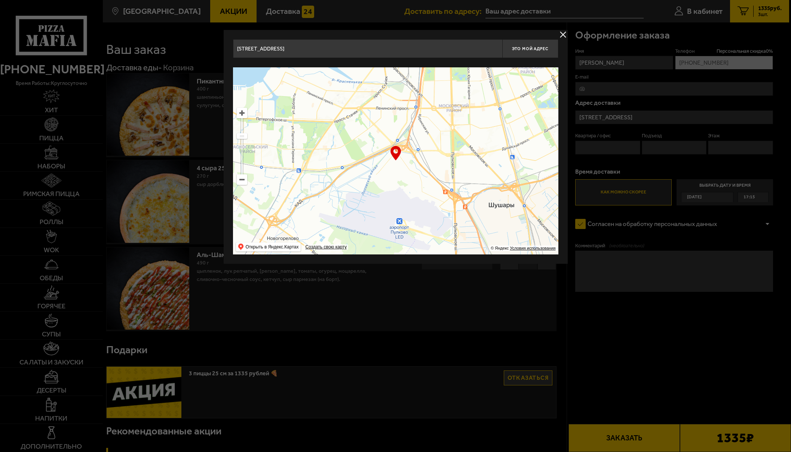
drag, startPoint x: 406, startPoint y: 132, endPoint x: 399, endPoint y: 120, distance: 13.9
click at [399, 120] on ymaps at bounding box center [395, 160] width 325 height 187
click at [393, 157] on div "… © Яндекс Условия использования Открыть в Яндекс.Картах Создать свою карту" at bounding box center [395, 160] width 325 height 187
click at [396, 161] on ymaps at bounding box center [395, 160] width 325 height 187
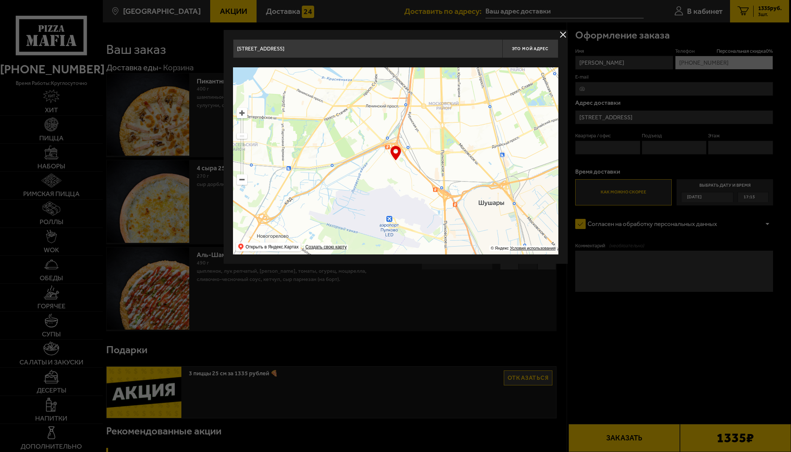
drag, startPoint x: 408, startPoint y: 166, endPoint x: 391, endPoint y: 162, distance: 17.9
click at [391, 162] on ymaps at bounding box center [395, 160] width 325 height 187
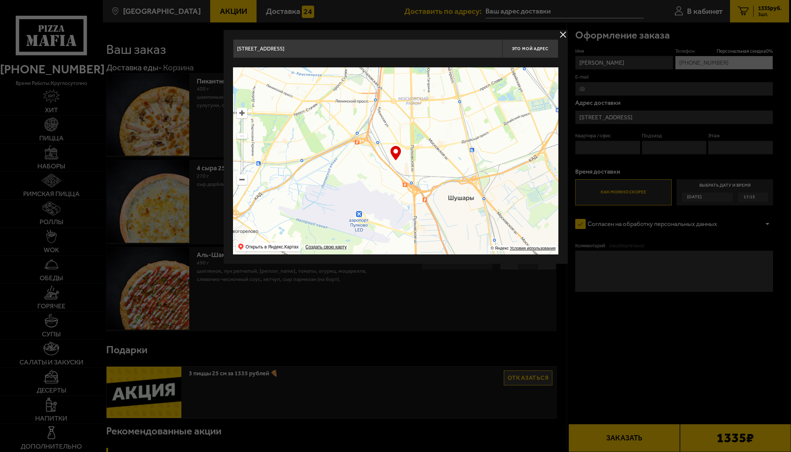
drag, startPoint x: 415, startPoint y: 183, endPoint x: 402, endPoint y: 176, distance: 14.4
click at [402, 176] on ymaps at bounding box center [395, 160] width 325 height 187
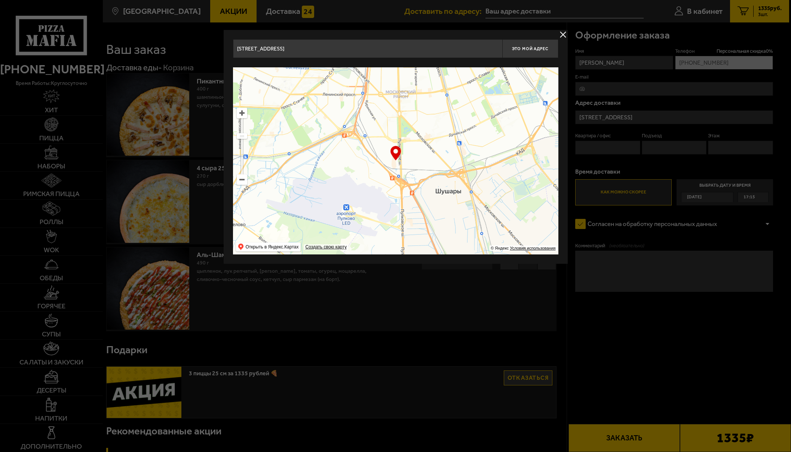
click at [239, 111] on ymaps at bounding box center [242, 113] width 10 height 10
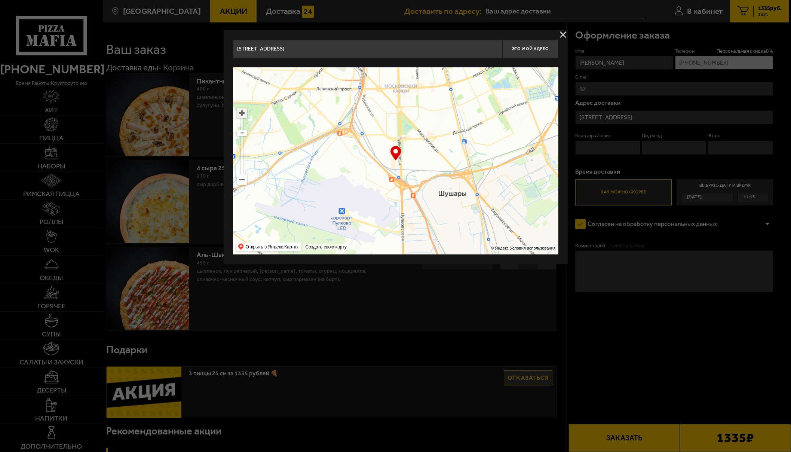
click at [239, 111] on ymaps at bounding box center [242, 113] width 10 height 10
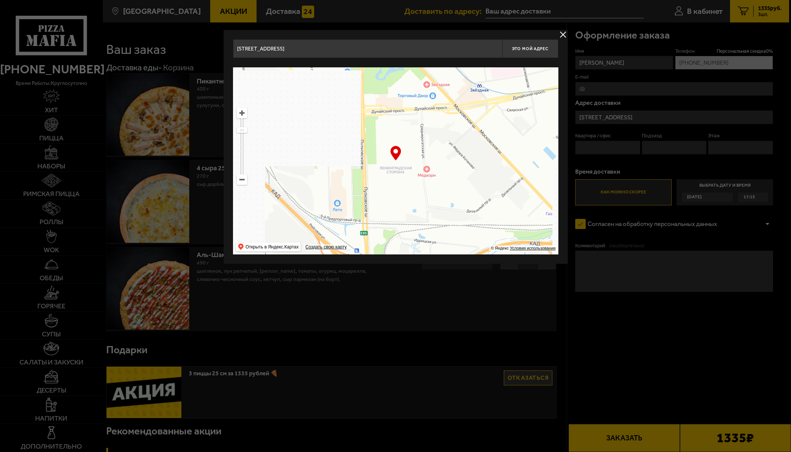
drag, startPoint x: 470, startPoint y: 154, endPoint x: 332, endPoint y: 126, distance: 141.2
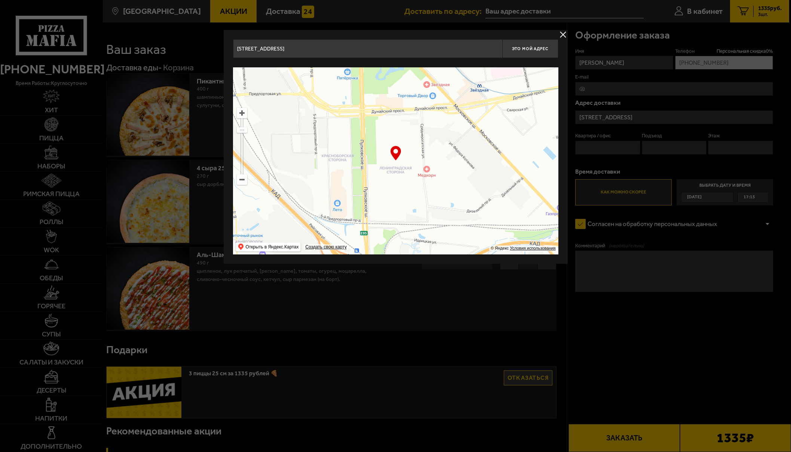
click at [335, 127] on ymaps at bounding box center [395, 160] width 325 height 187
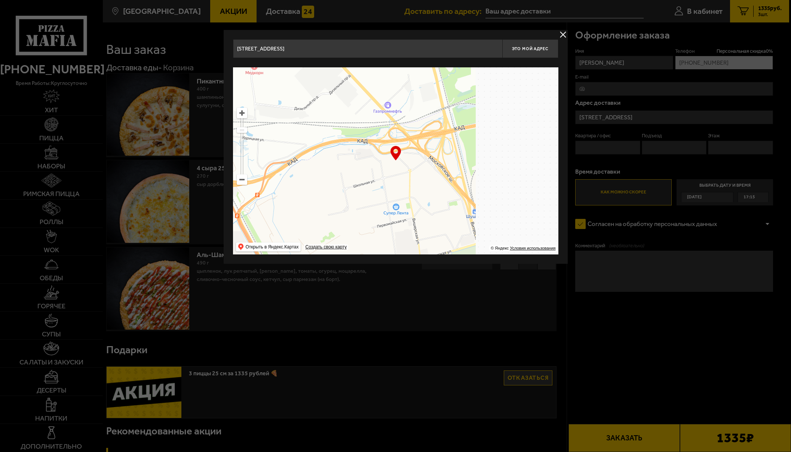
type input "[STREET_ADDRESS]"
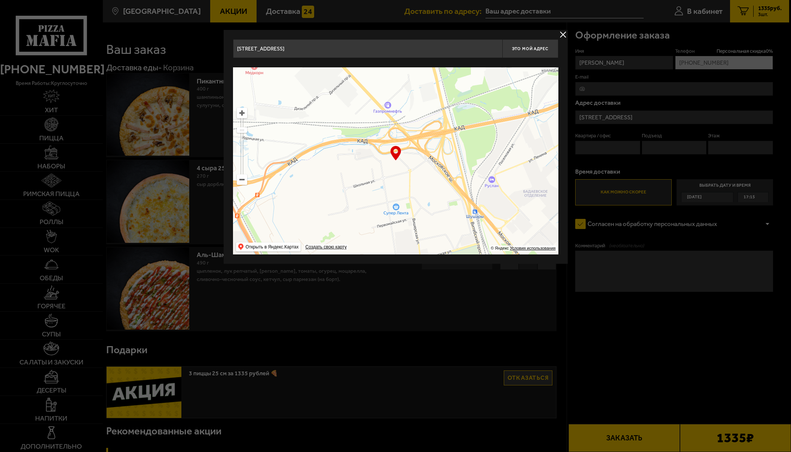
type input "[STREET_ADDRESS]"
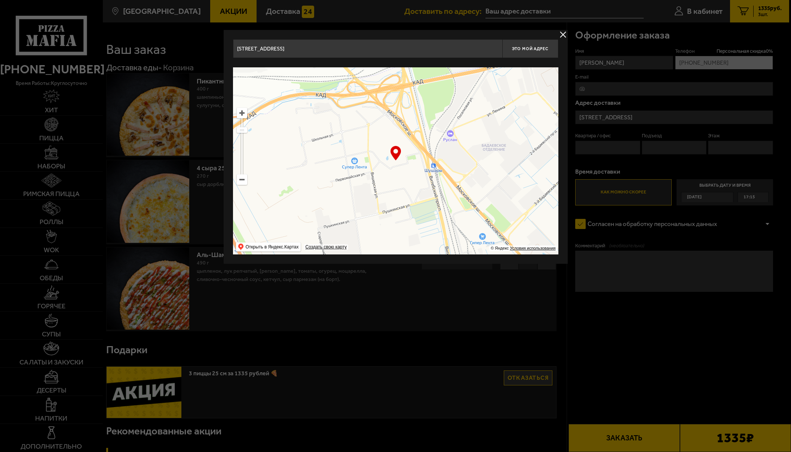
drag, startPoint x: 403, startPoint y: 181, endPoint x: 361, endPoint y: 135, distance: 63.0
click at [361, 135] on ymaps at bounding box center [395, 160] width 325 height 187
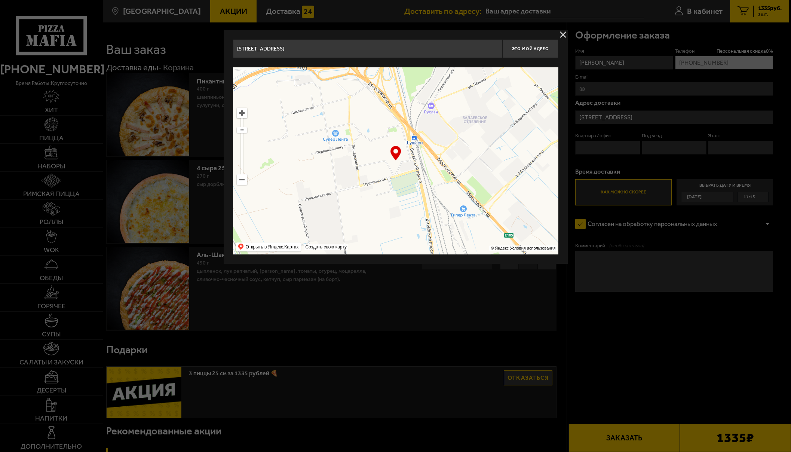
type input "[STREET_ADDRESS]"
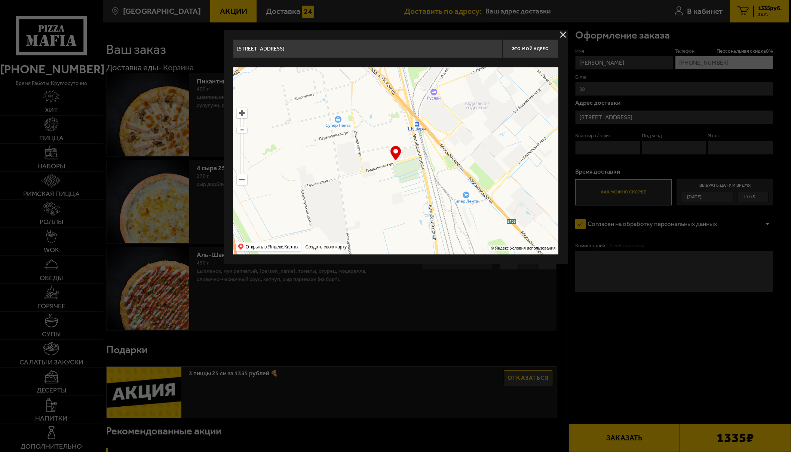
drag, startPoint x: 450, startPoint y: 192, endPoint x: 450, endPoint y: 106, distance: 85.6
click at [450, 106] on ymaps at bounding box center [395, 160] width 325 height 187
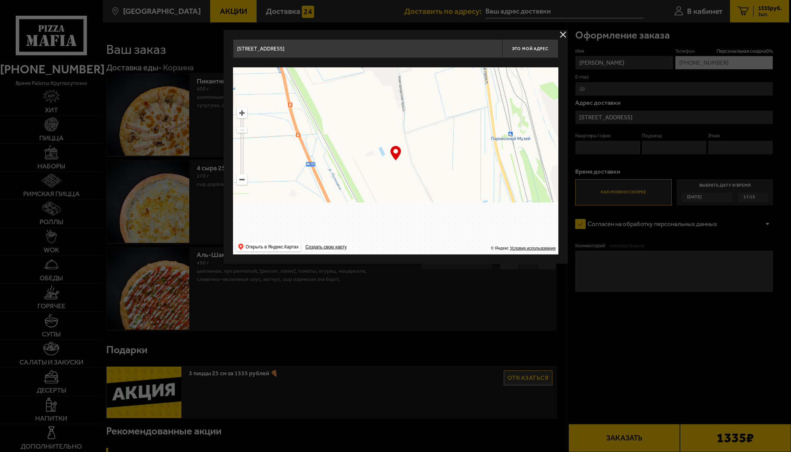
drag, startPoint x: 440, startPoint y: 166, endPoint x: 414, endPoint y: 113, distance: 59.9
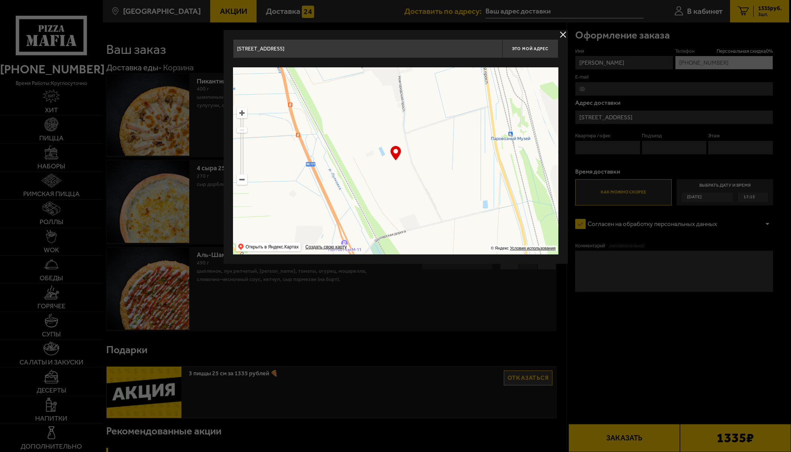
click at [414, 113] on ymaps at bounding box center [395, 160] width 325 height 187
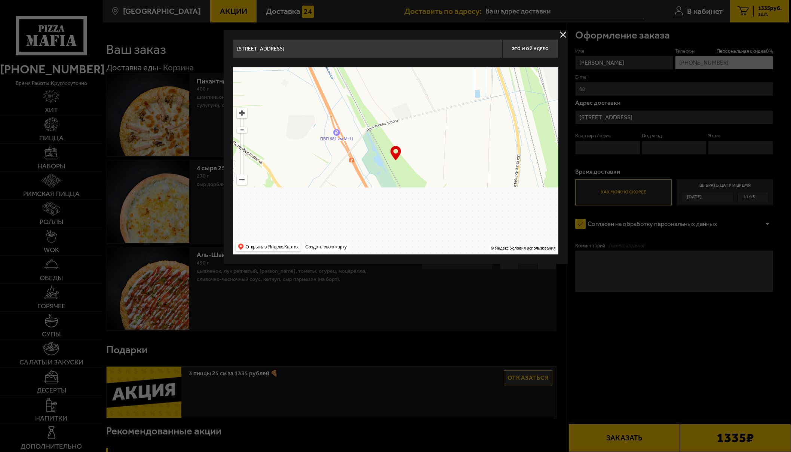
drag, startPoint x: 409, startPoint y: 131, endPoint x: 436, endPoint y: 102, distance: 39.5
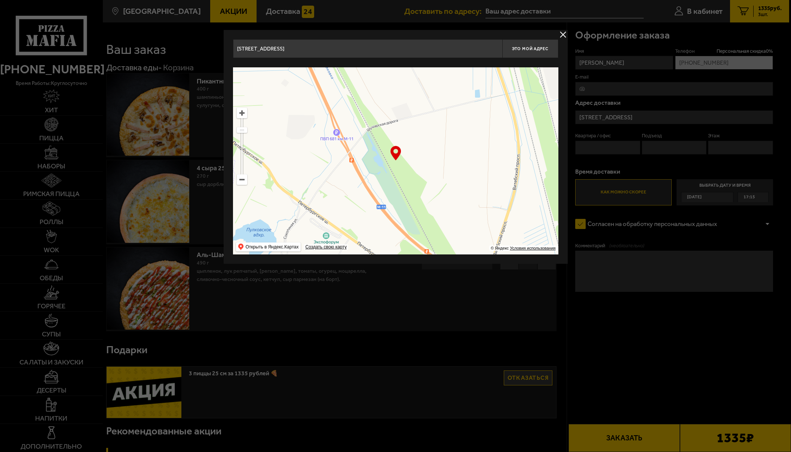
click at [436, 102] on ymaps at bounding box center [395, 160] width 325 height 187
drag, startPoint x: 430, startPoint y: 163, endPoint x: 462, endPoint y: 127, distance: 48.5
click at [462, 127] on ymaps at bounding box center [395, 160] width 325 height 187
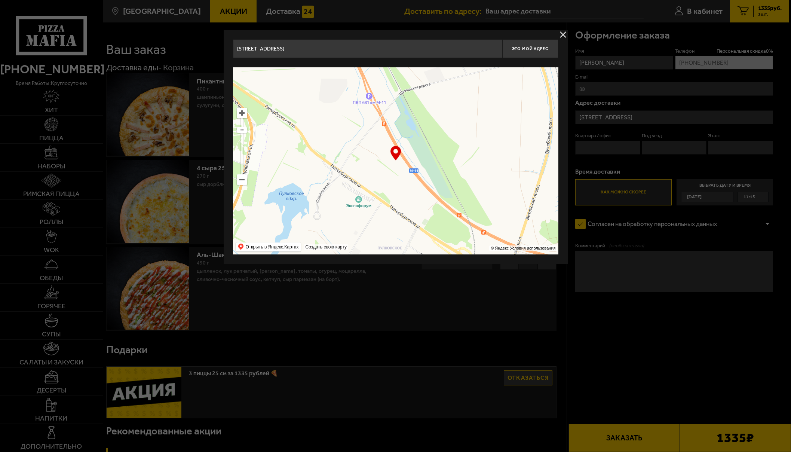
drag, startPoint x: 440, startPoint y: 168, endPoint x: 484, endPoint y: 138, distance: 53.7
click at [479, 138] on ymaps at bounding box center [395, 160] width 325 height 187
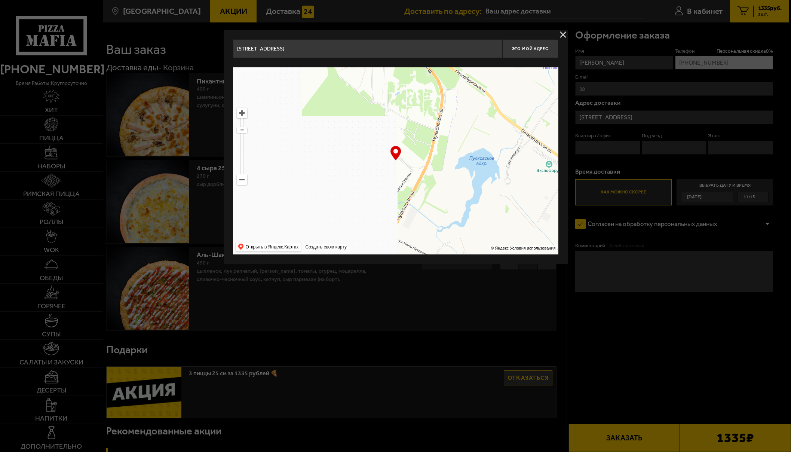
drag, startPoint x: 473, startPoint y: 149, endPoint x: 487, endPoint y: 181, distance: 35.0
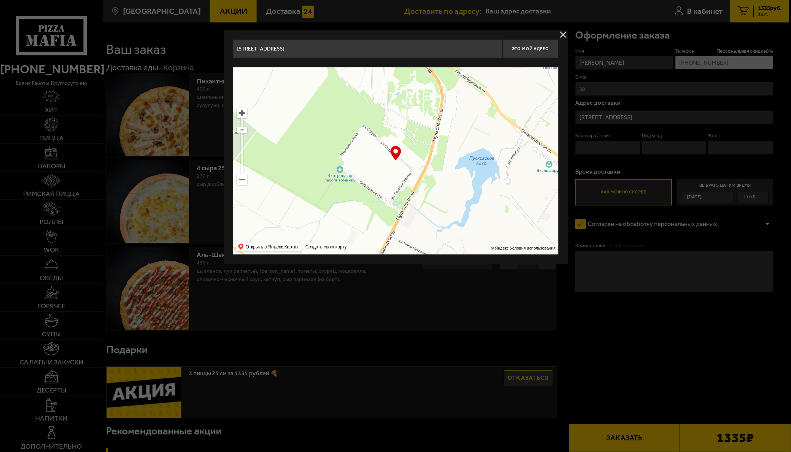
click at [487, 181] on ymaps at bounding box center [395, 160] width 325 height 187
type input "[STREET_ADDRESS][PERSON_NAME]"
drag, startPoint x: 523, startPoint y: 244, endPoint x: 540, endPoint y: 260, distance: 23.8
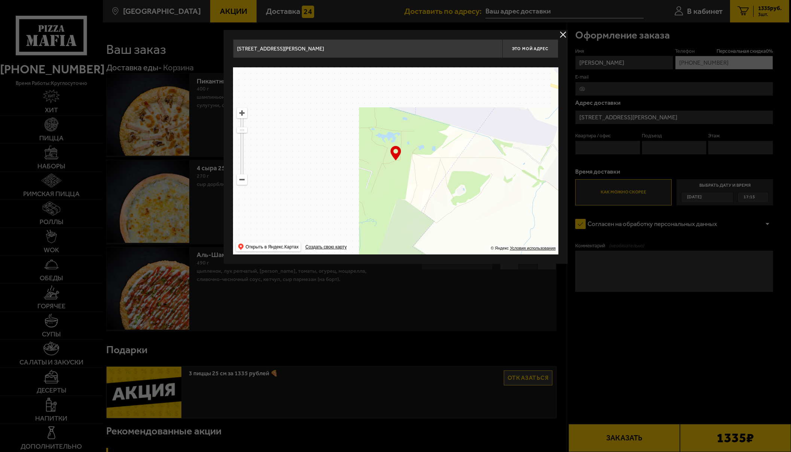
drag
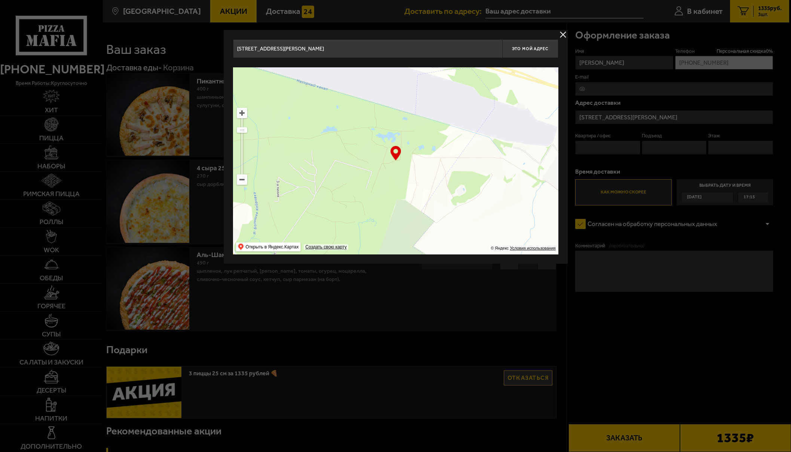
click at [460, 254] on div "[STREET_ADDRESS][PERSON_NAME] Это мой адрес Найдите адрес перетащив карту … © Я…" at bounding box center [396, 147] width 344 height 234
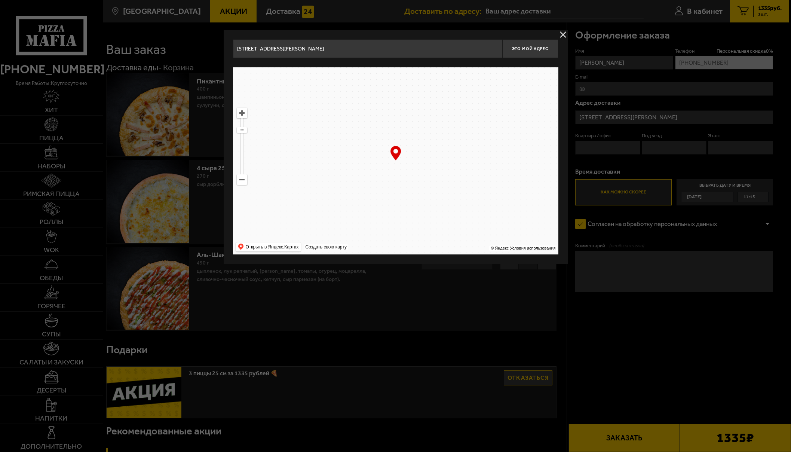
click at [416, 227] on ymaps at bounding box center [395, 160] width 325 height 187
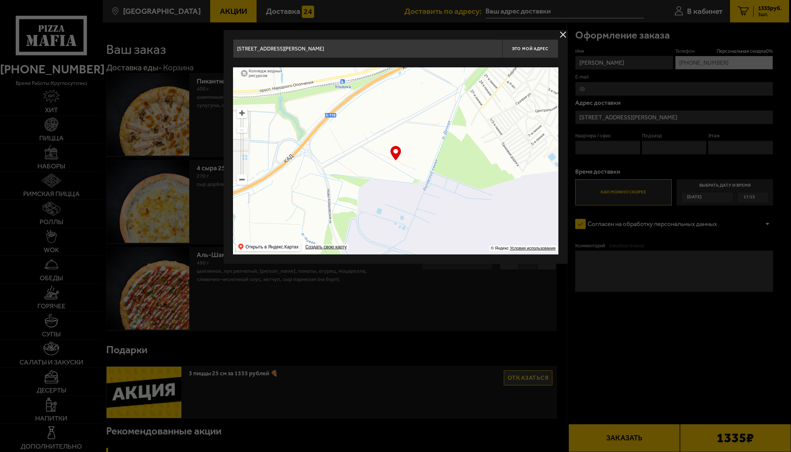
click at [433, 49] on input "[STREET_ADDRESS][PERSON_NAME]" at bounding box center [367, 48] width 269 height 19
type input "у"
type input "г"
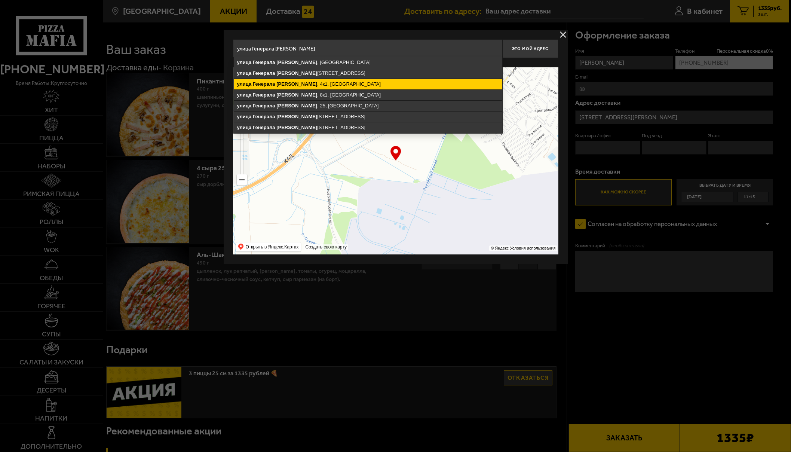
click at [300, 82] on ymaps "[PERSON_NAME]" at bounding box center [296, 84] width 41 height 6
type input "[STREET_ADDRESS][PERSON_NAME]"
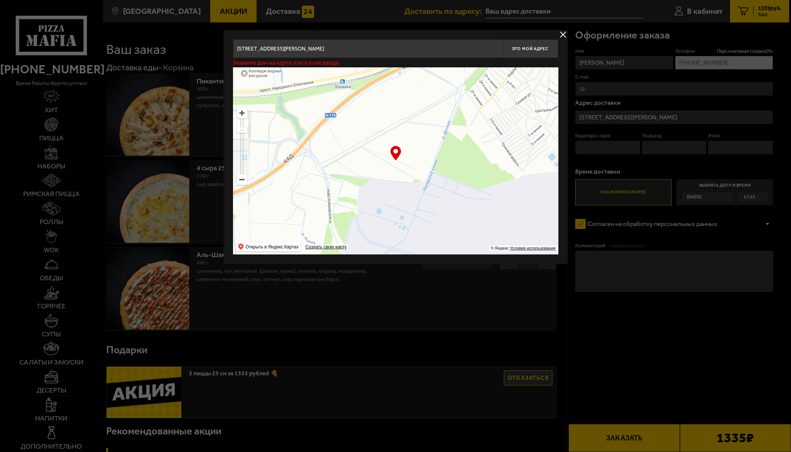
type input "[STREET_ADDRESS][PERSON_NAME]"
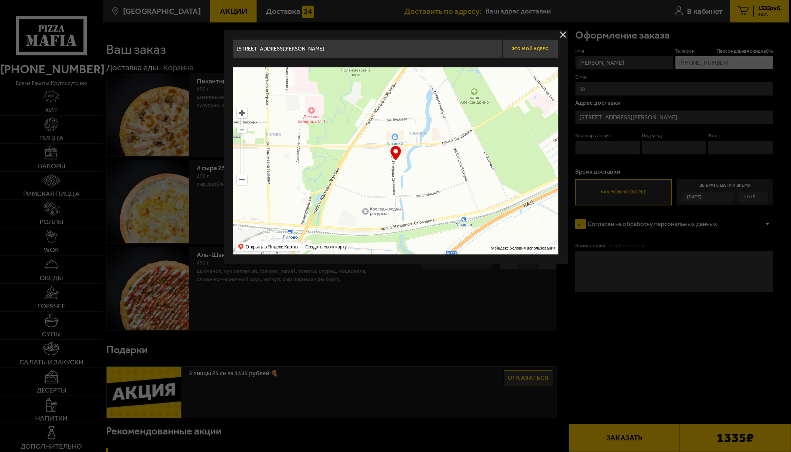
click at [544, 52] on button "Это мой адрес" at bounding box center [530, 48] width 56 height 19
type input "[STREET_ADDRESS][PERSON_NAME]"
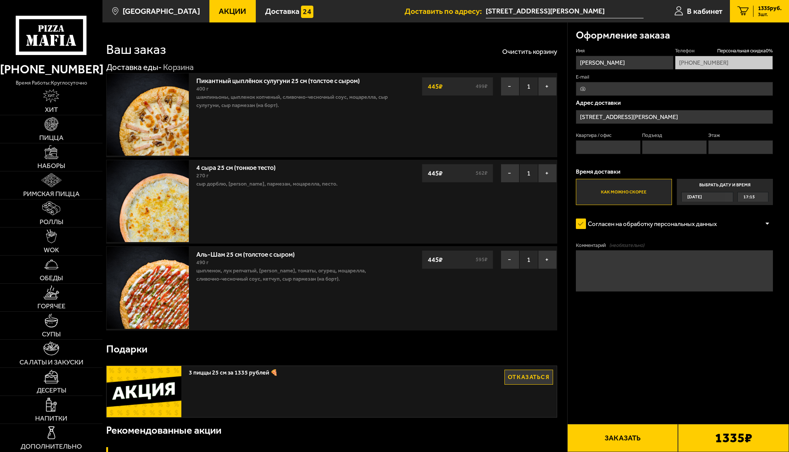
click at [597, 142] on input "Квартира / офис" at bounding box center [608, 147] width 65 height 14
type input "170"
click at [672, 148] on input "Подъезд" at bounding box center [674, 147] width 65 height 14
type input "5"
click at [672, 153] on input "Этаж" at bounding box center [740, 147] width 65 height 14
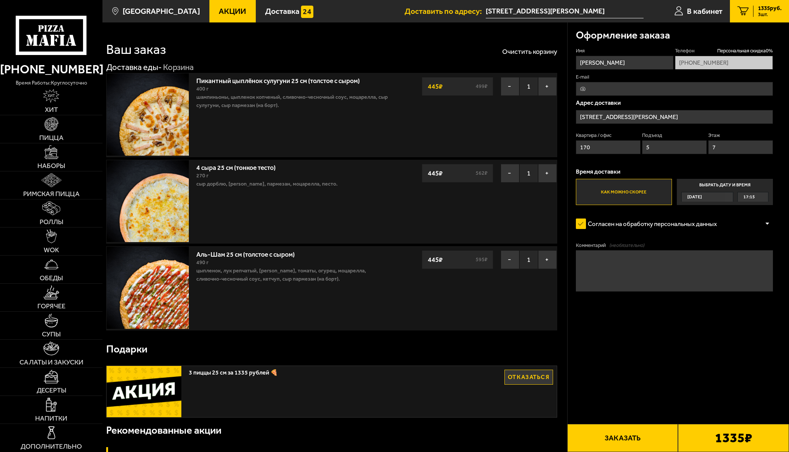
type input "7"
click at [629, 302] on button "Заказать" at bounding box center [622, 438] width 111 height 28
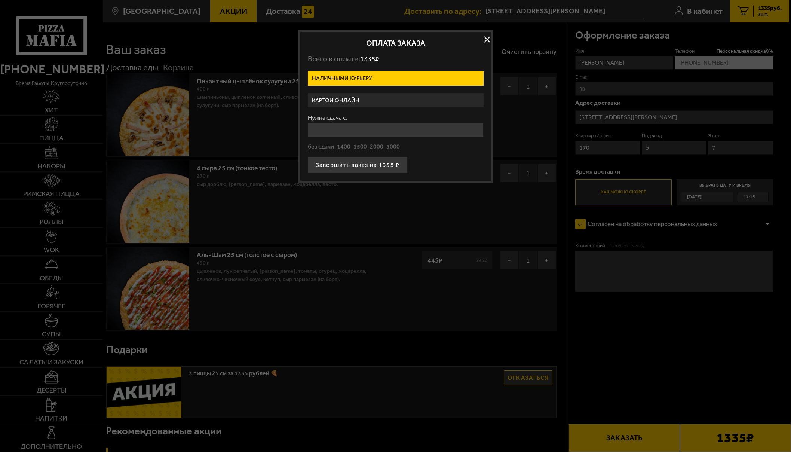
click at [375, 98] on label "Картой онлайн" at bounding box center [396, 100] width 176 height 15
click at [0, 0] on input "Картой онлайн" at bounding box center [0, 0] width 0 height 0
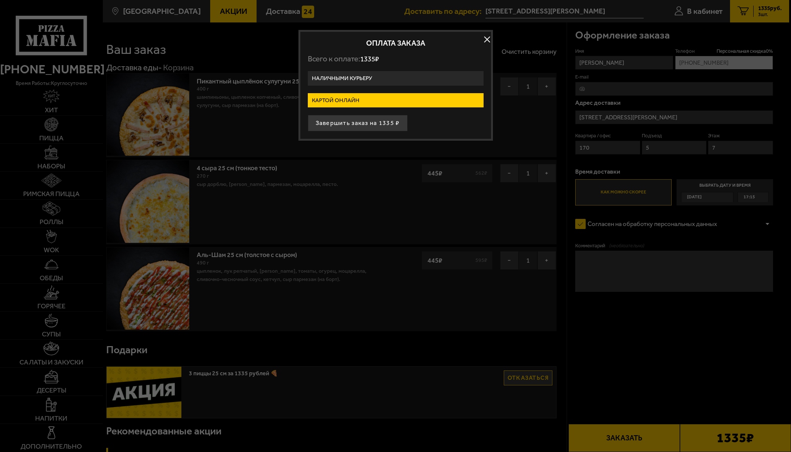
click at [382, 75] on label "Наличными курьеру" at bounding box center [396, 78] width 176 height 15
click at [0, 0] on input "Наличными курьеру" at bounding box center [0, 0] width 0 height 0
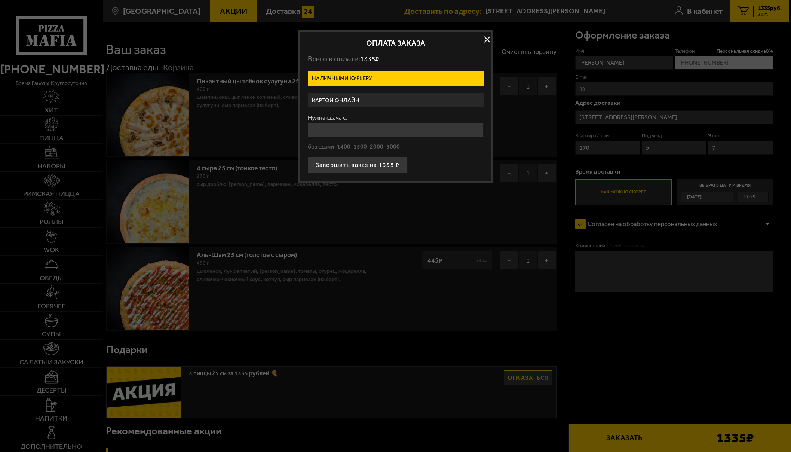
click at [407, 95] on label "Картой онлайн" at bounding box center [396, 100] width 176 height 15
click at [0, 0] on input "Картой онлайн" at bounding box center [0, 0] width 0 height 0
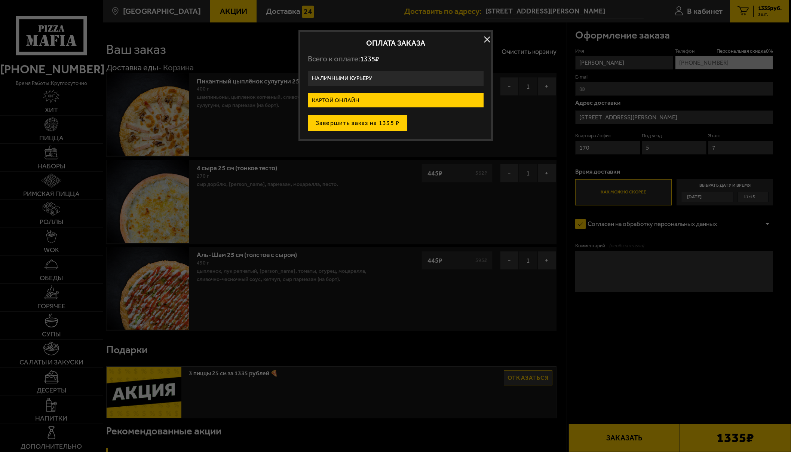
click at [384, 122] on button "Завершить заказ на 1335 ₽" at bounding box center [358, 123] width 100 height 16
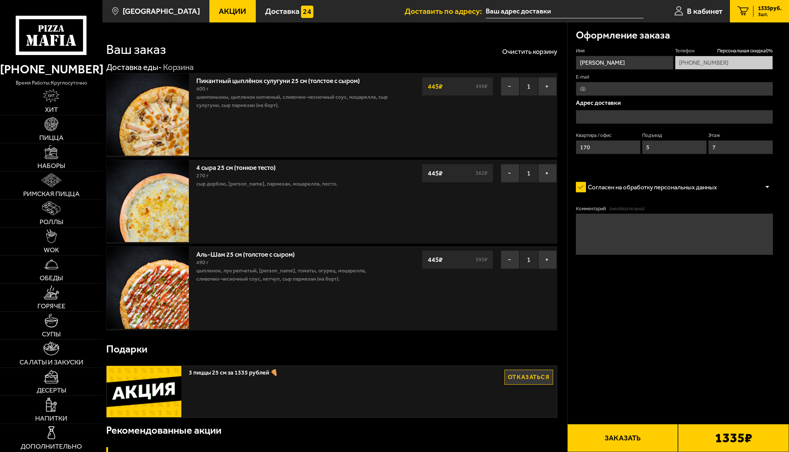
type input "[STREET_ADDRESS][PERSON_NAME]"
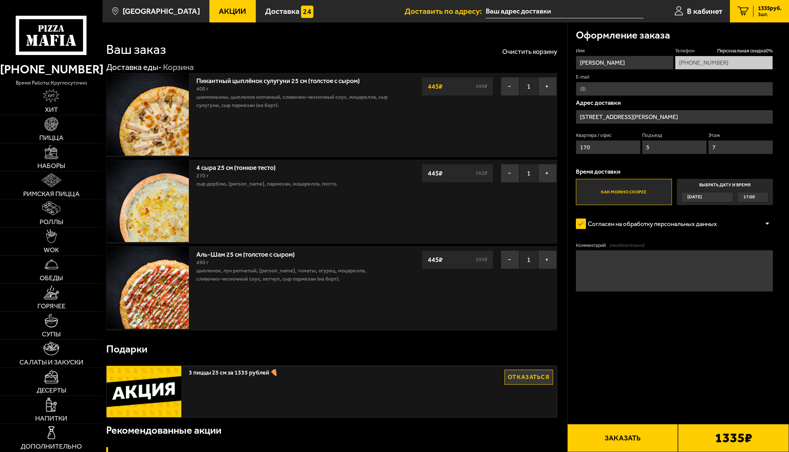
type input "[STREET_ADDRESS][PERSON_NAME]"
click at [618, 435] on button "Заказать" at bounding box center [622, 438] width 111 height 28
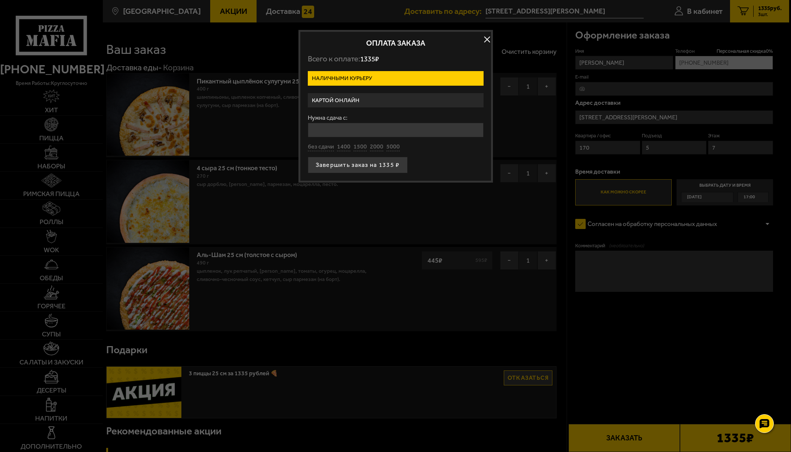
click at [374, 77] on label "Наличными курьеру" at bounding box center [396, 78] width 176 height 15
click at [0, 0] on input "Наличными курьеру" at bounding box center [0, 0] width 0 height 0
click at [325, 147] on button "без сдачи" at bounding box center [321, 147] width 26 height 8
type input "0"
click at [334, 168] on button "Завершить заказ на 1335 ₽" at bounding box center [358, 165] width 100 height 16
